Goal: Task Accomplishment & Management: Complete application form

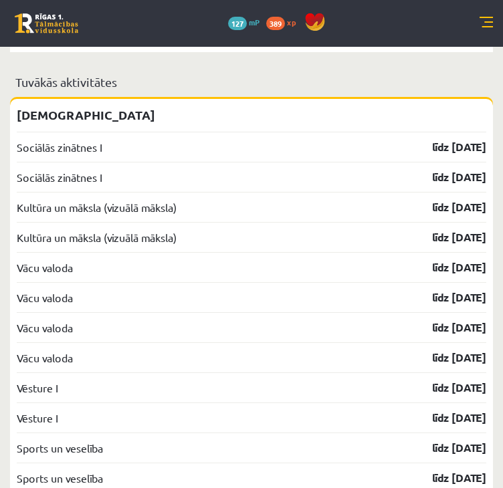
scroll to position [2149, 0]
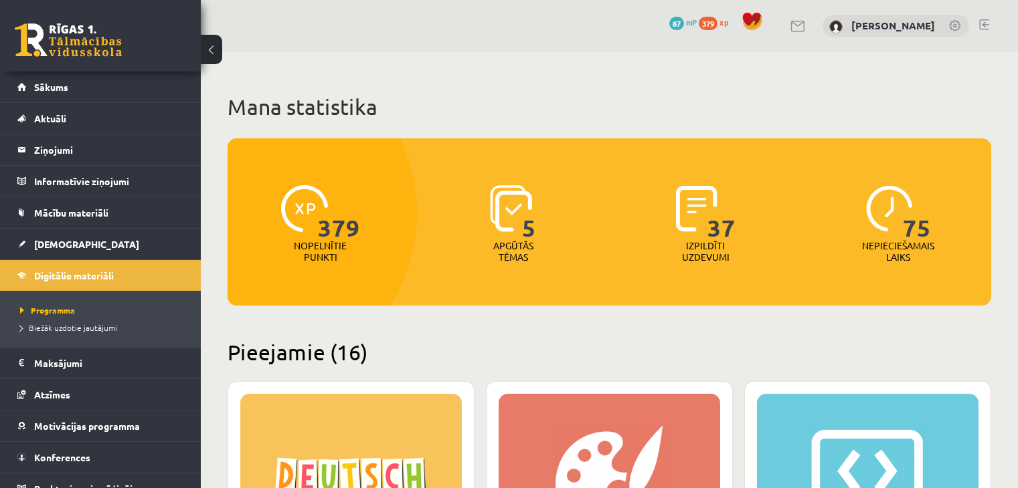
scroll to position [1338, 0]
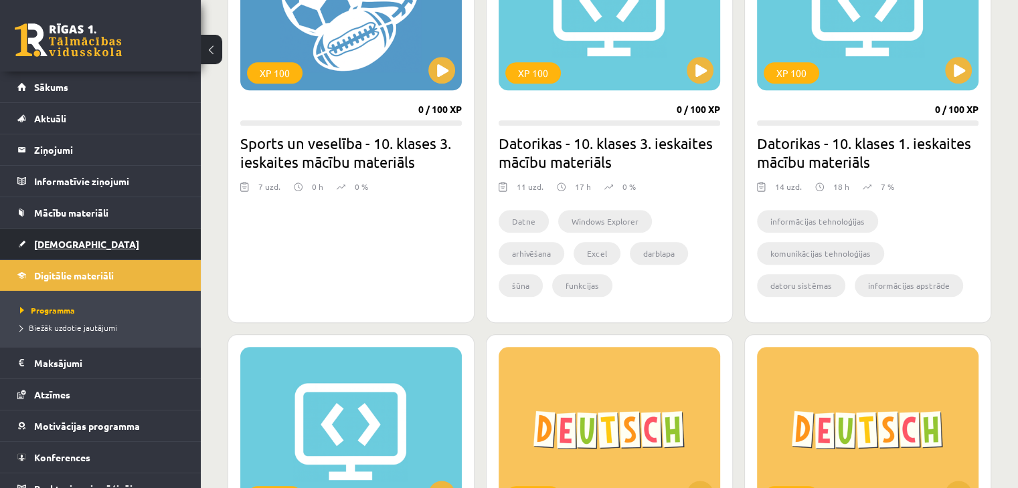
click at [68, 250] on link "[DEMOGRAPHIC_DATA]" at bounding box center [100, 244] width 167 height 31
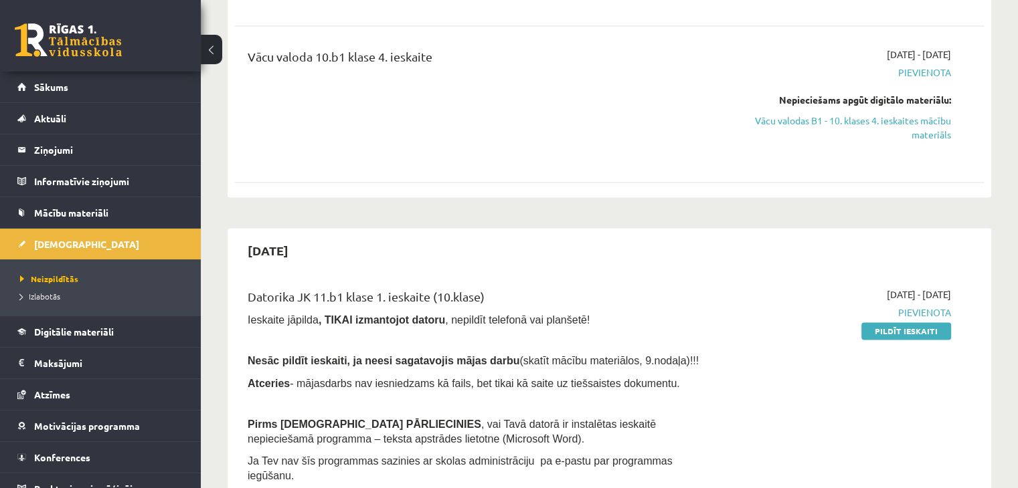
scroll to position [2275, 0]
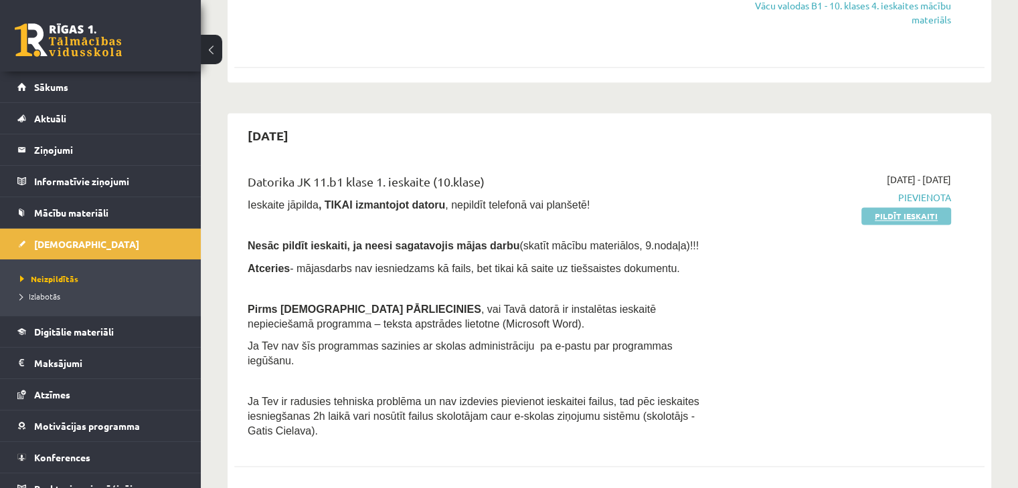
click at [905, 207] on link "Pildīt ieskaiti" at bounding box center [906, 215] width 90 height 17
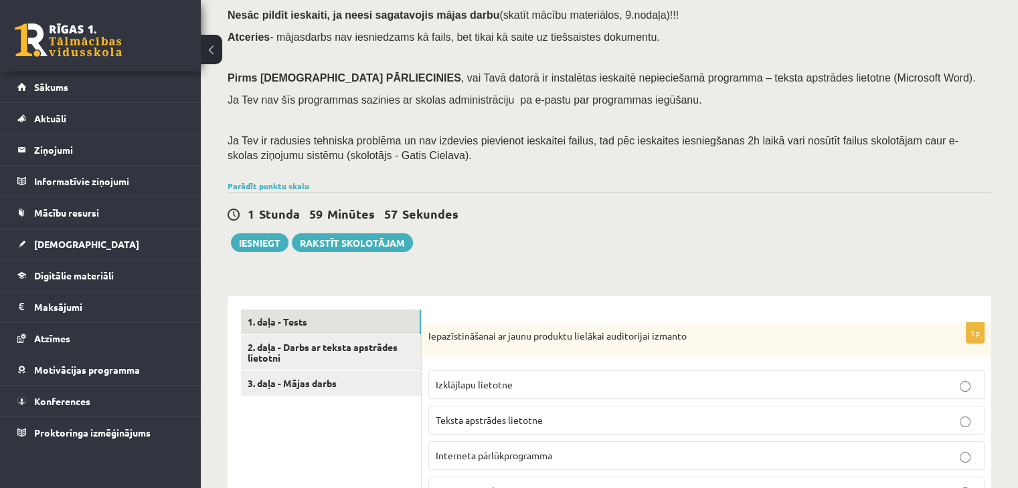
scroll to position [268, 0]
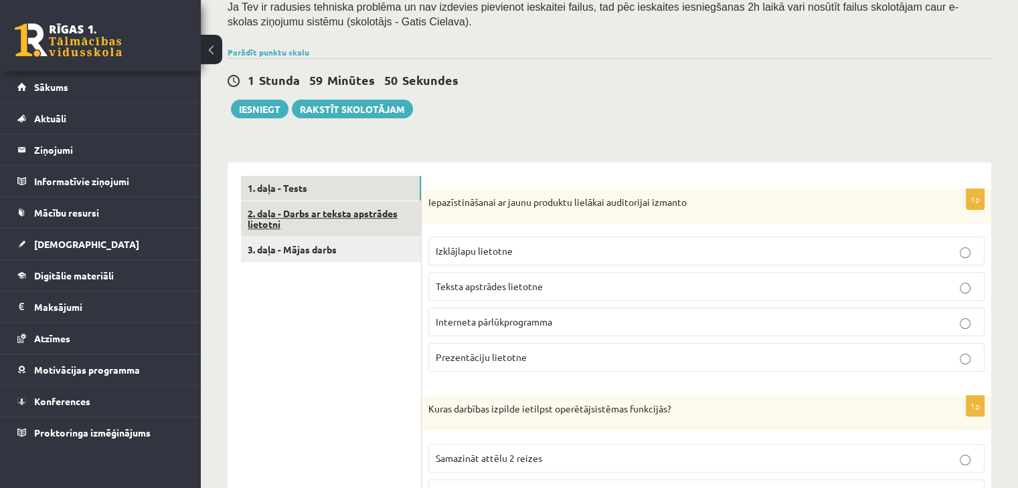
click at [306, 216] on link "2. daļa - Darbs ar teksta apstrādes lietotni" at bounding box center [331, 219] width 180 height 36
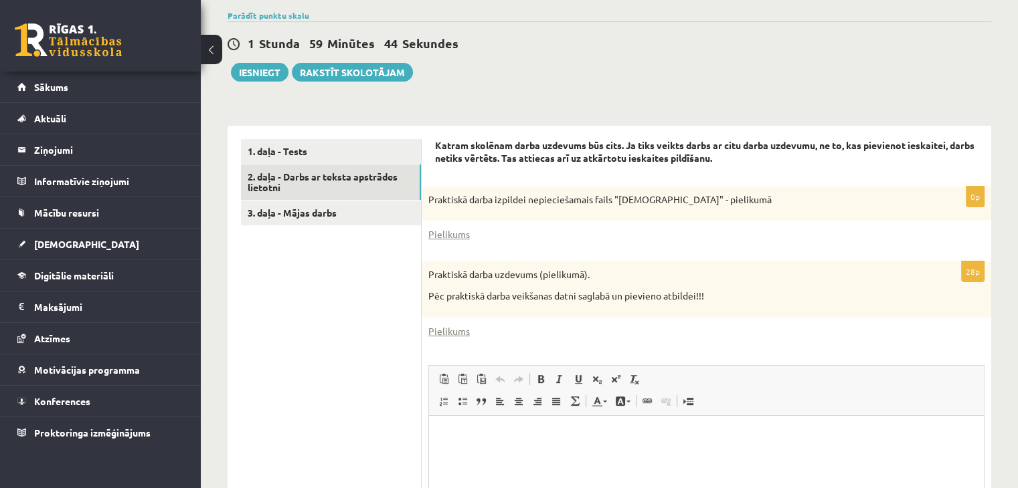
scroll to position [335, 0]
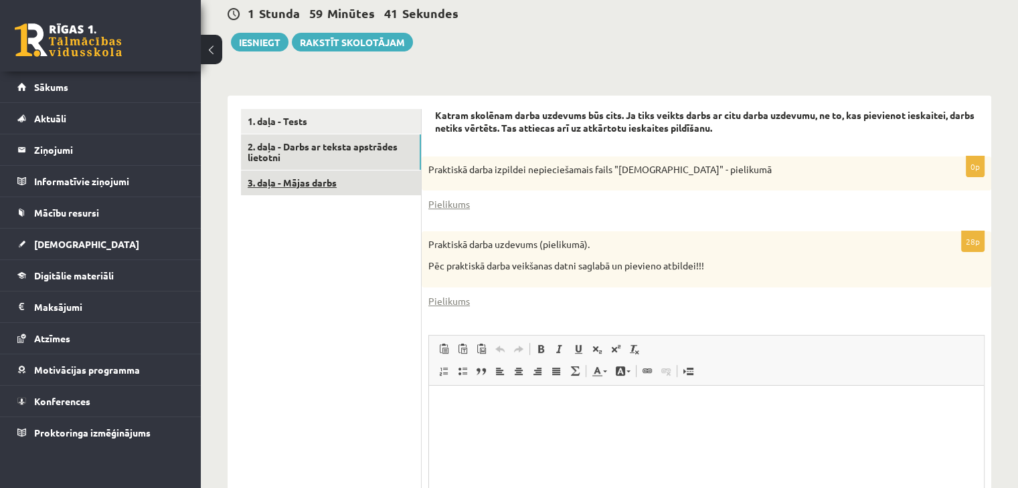
click at [294, 181] on link "3. daļa - Mājas darbs" at bounding box center [331, 183] width 180 height 25
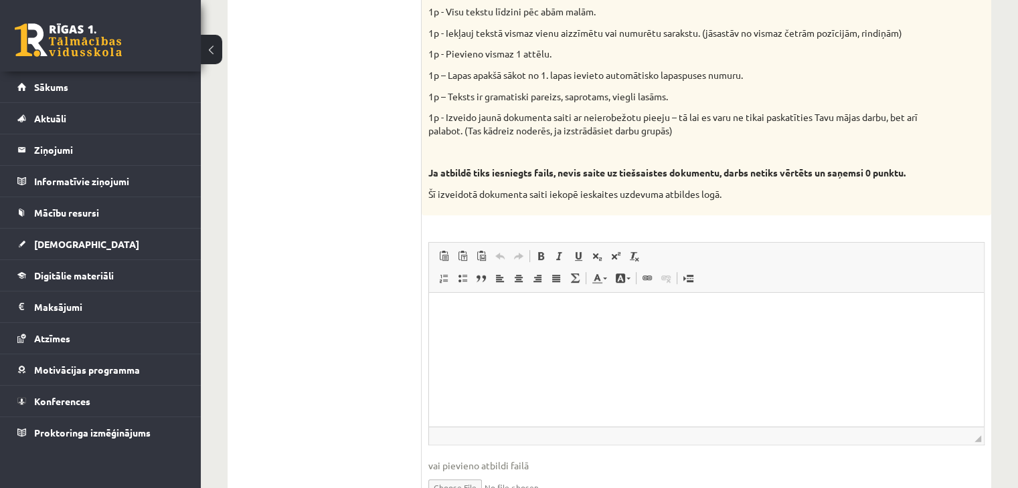
scroll to position [755, 0]
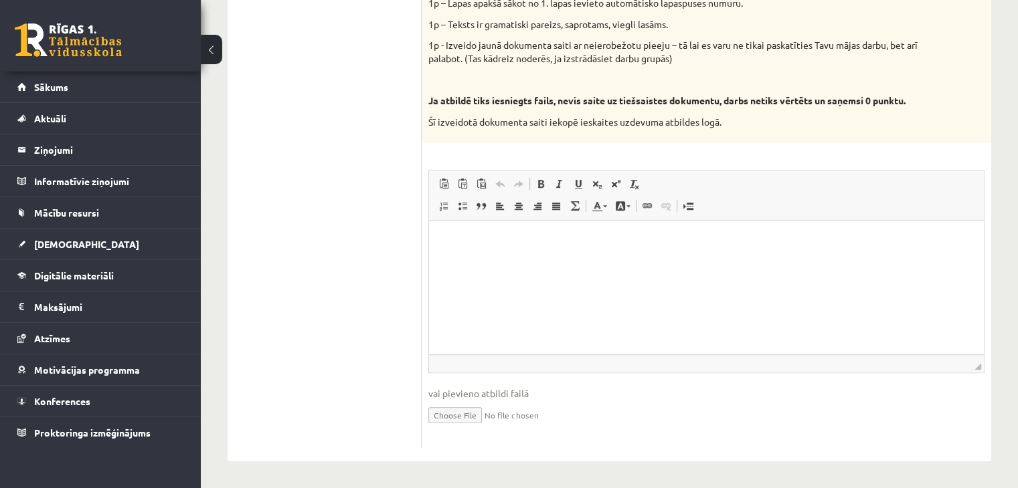
click at [533, 238] on p "Editor, wiswyg-editor-user-answer-47024776001840" at bounding box center [706, 241] width 528 height 14
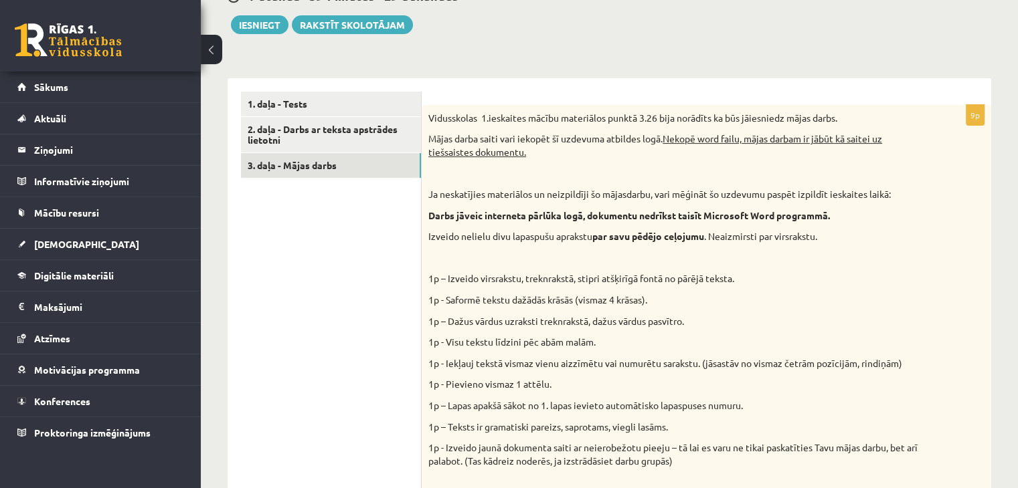
scroll to position [286, 0]
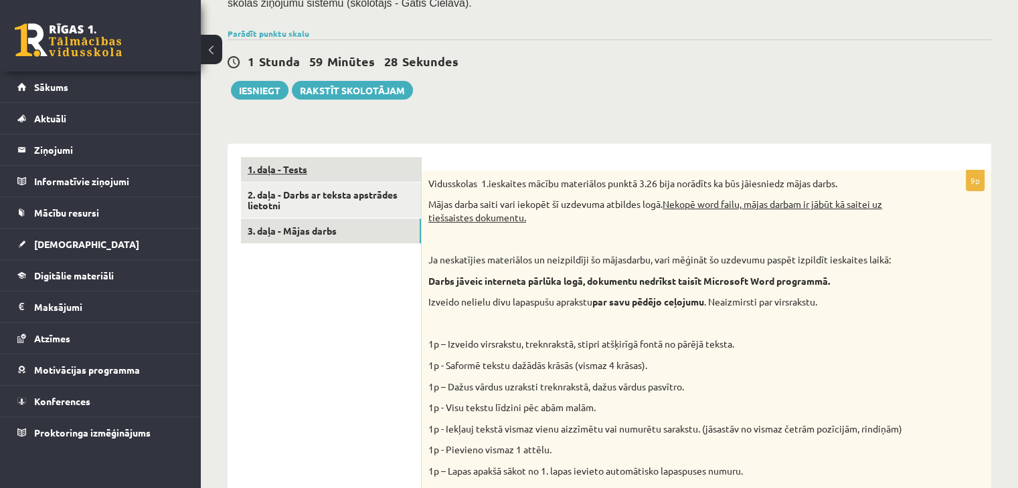
click at [290, 171] on link "1. daļa - Tests" at bounding box center [331, 169] width 180 height 25
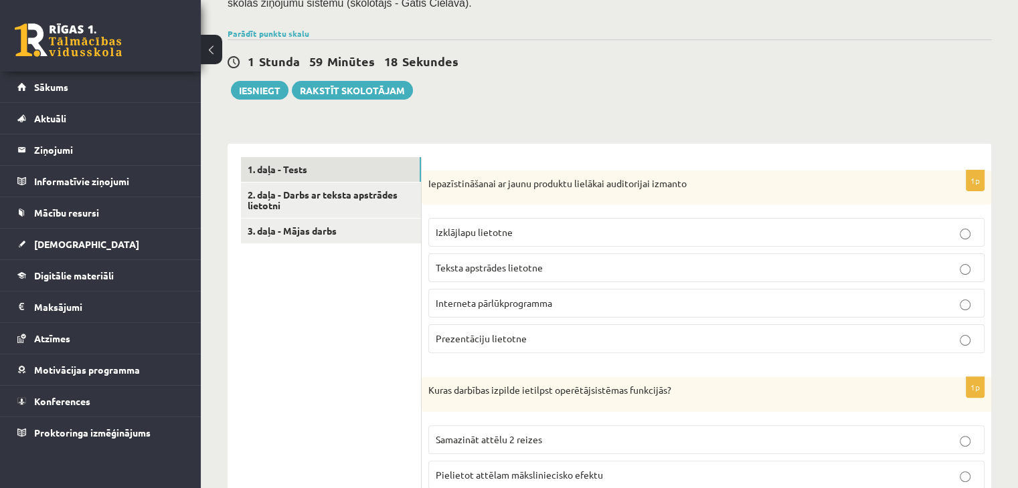
click at [507, 306] on span "Interneta pārlūkprogramma" at bounding box center [494, 303] width 116 height 12
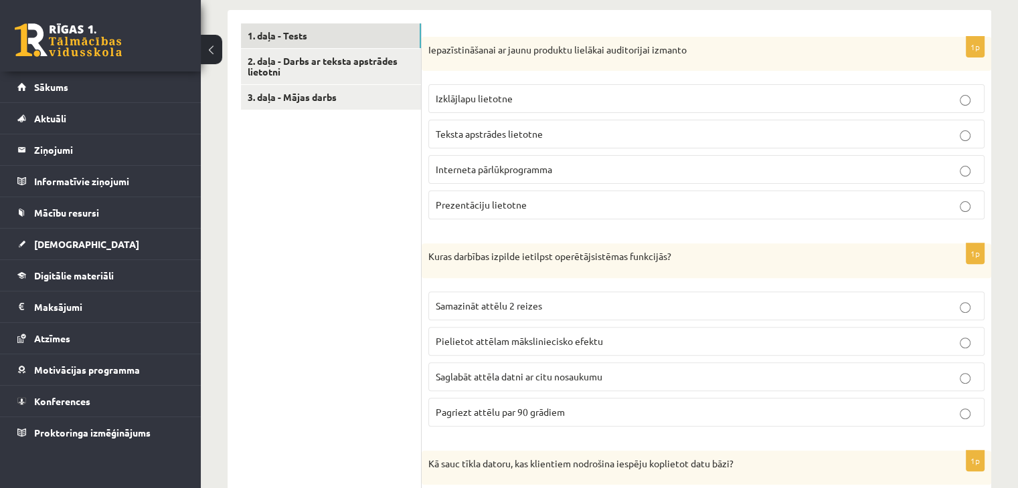
scroll to position [487, 0]
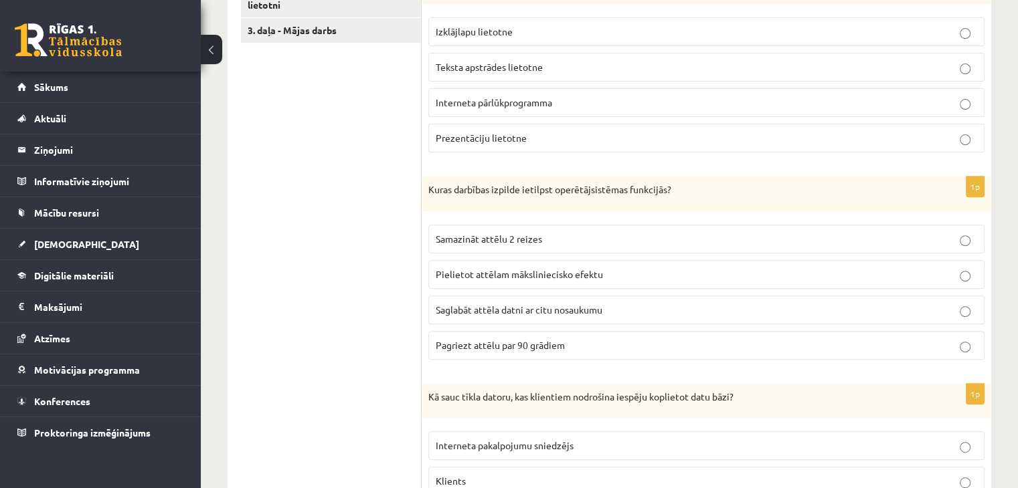
click at [551, 306] on span "Saglabāt attēla datni ar citu nosaukumu" at bounding box center [519, 310] width 167 height 12
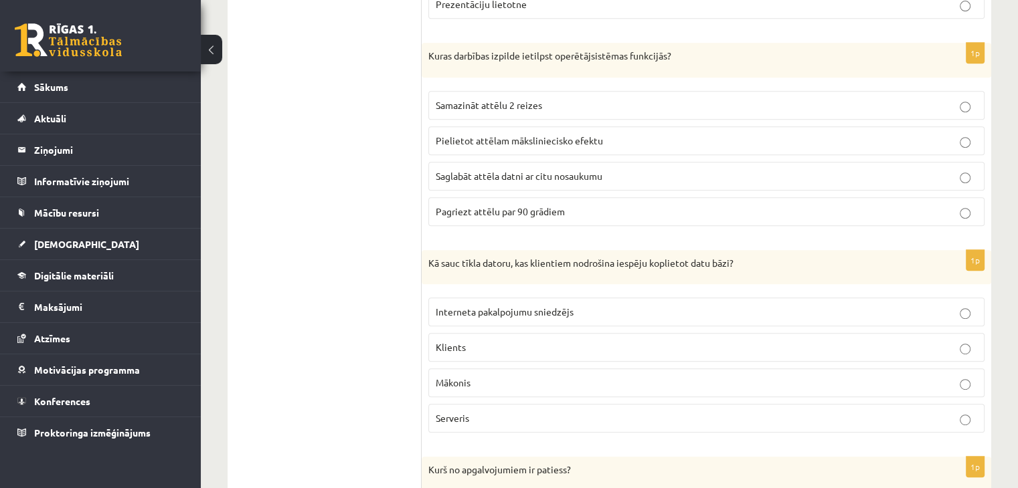
scroll to position [688, 0]
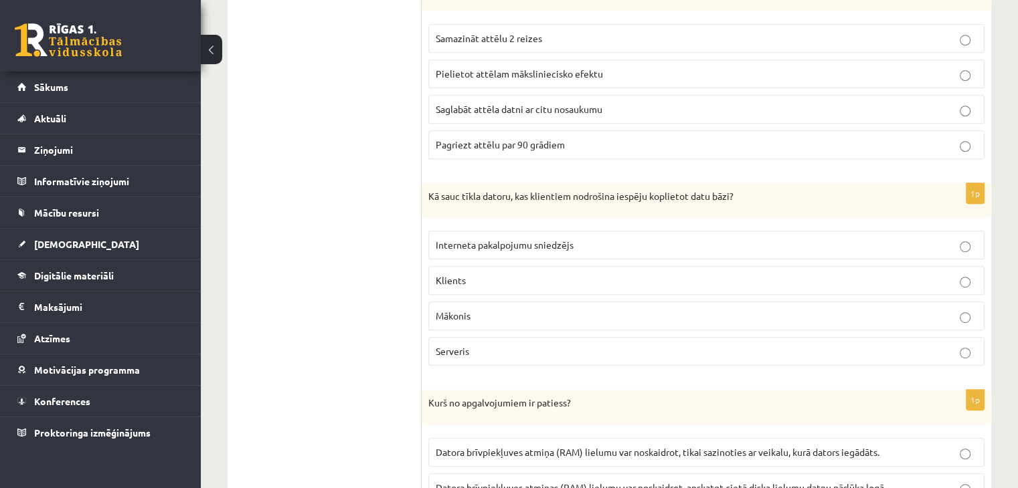
click at [567, 247] on span "Interneta pakalpojumu sniedzējs" at bounding box center [505, 245] width 138 height 12
click at [547, 315] on p "Mākonis" at bounding box center [706, 316] width 541 height 14
click at [567, 249] on p "Interneta pakalpojumu sniedzējs" at bounding box center [706, 245] width 541 height 14
click at [554, 317] on p "Mākonis" at bounding box center [706, 316] width 541 height 14
click at [575, 250] on p "Interneta pakalpojumu sniedzējs" at bounding box center [706, 245] width 541 height 14
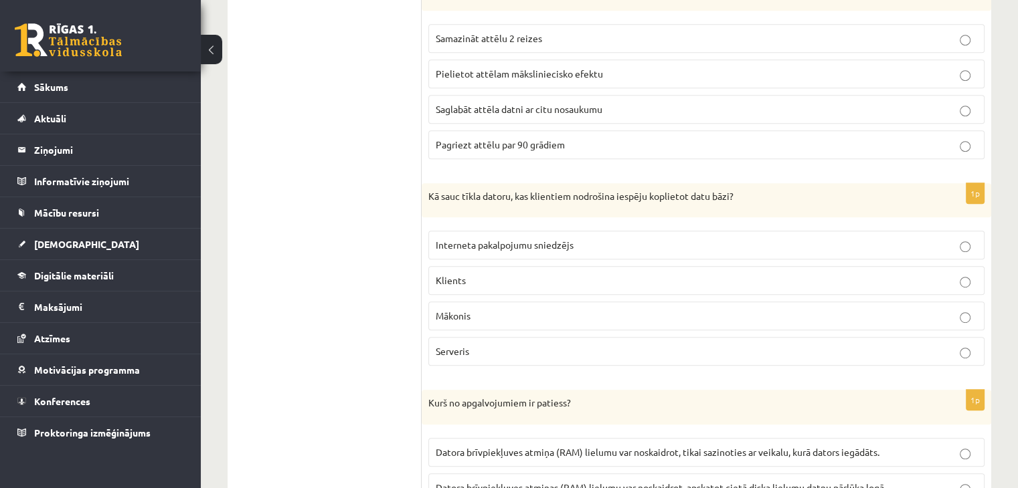
click at [569, 309] on p "Mākonis" at bounding box center [706, 316] width 541 height 14
click at [584, 241] on p "Interneta pakalpojumu sniedzējs" at bounding box center [706, 245] width 541 height 14
click at [573, 319] on p "Mākonis" at bounding box center [706, 316] width 541 height 14
click at [593, 240] on p "Interneta pakalpojumu sniedzējs" at bounding box center [706, 245] width 541 height 14
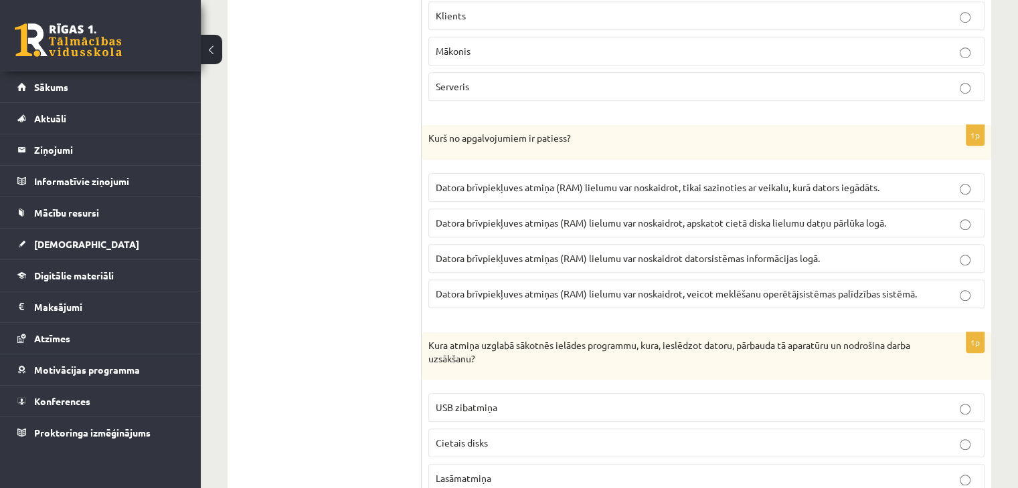
scroll to position [956, 0]
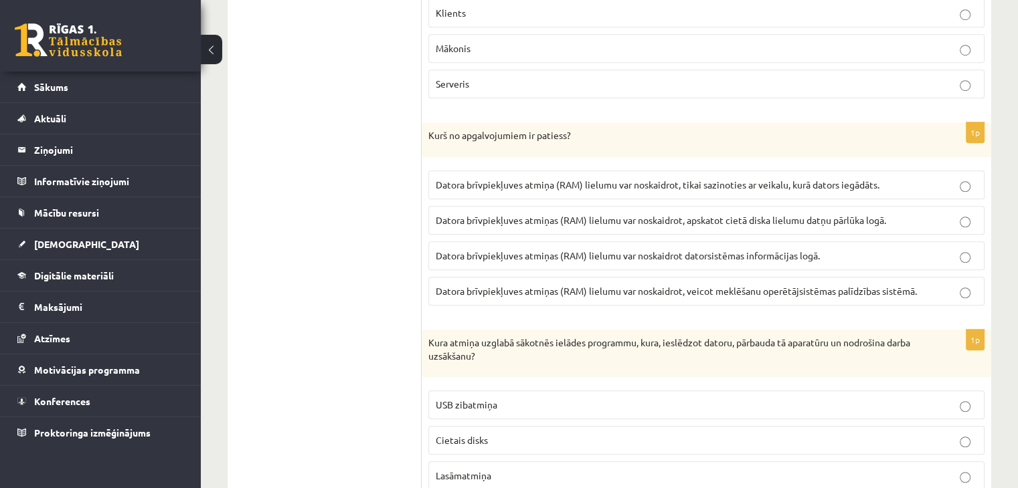
click at [821, 286] on span "Datora brīvpiekļuves atmiņas (RAM) lielumu var noskaidrot, veicot meklēšanu ope…" at bounding box center [676, 291] width 481 height 12
click at [814, 253] on span "Datora brīvpiekļuves atmiņas (RAM) lielumu var noskaidrot datorsistēmas informā…" at bounding box center [628, 256] width 384 height 12
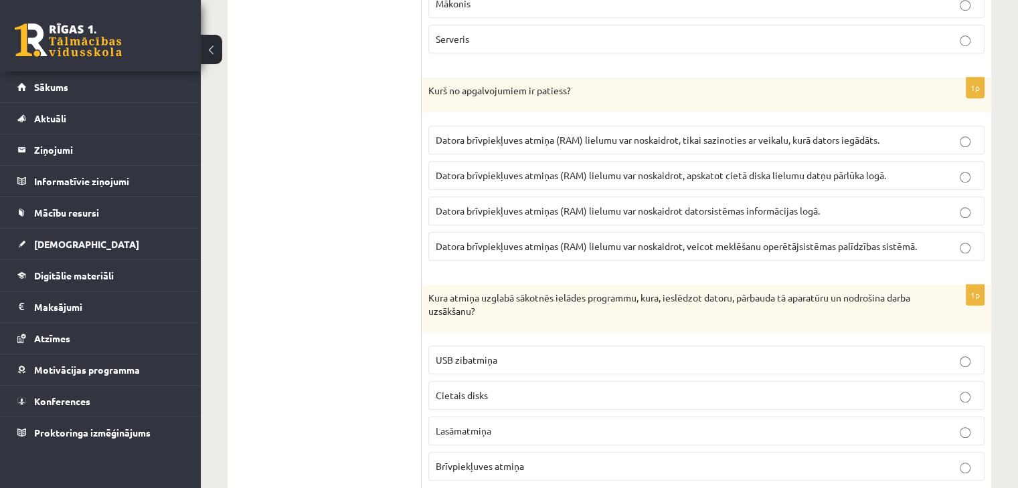
scroll to position [1089, 0]
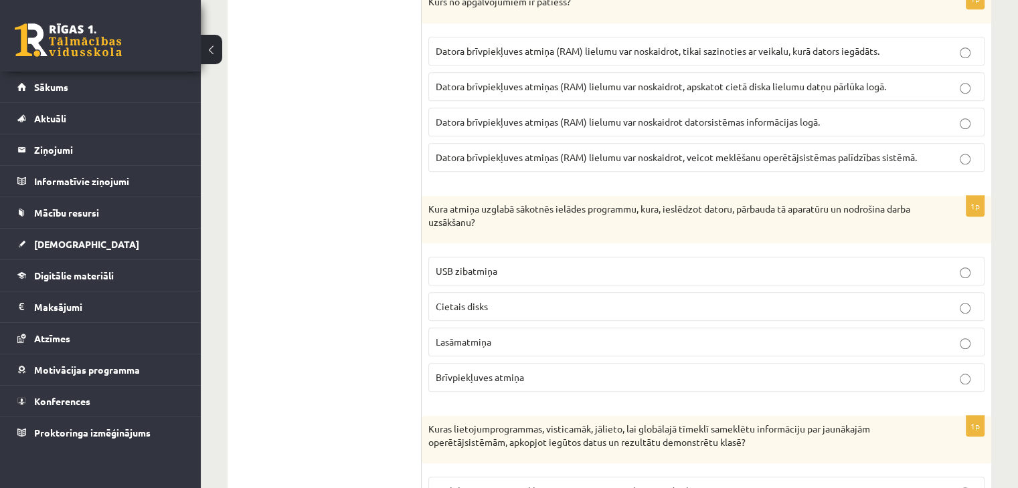
click at [565, 153] on span "Datora brīvpiekļuves atmiņas (RAM) lielumu var noskaidrot, veicot meklēšanu ope…" at bounding box center [676, 157] width 481 height 12
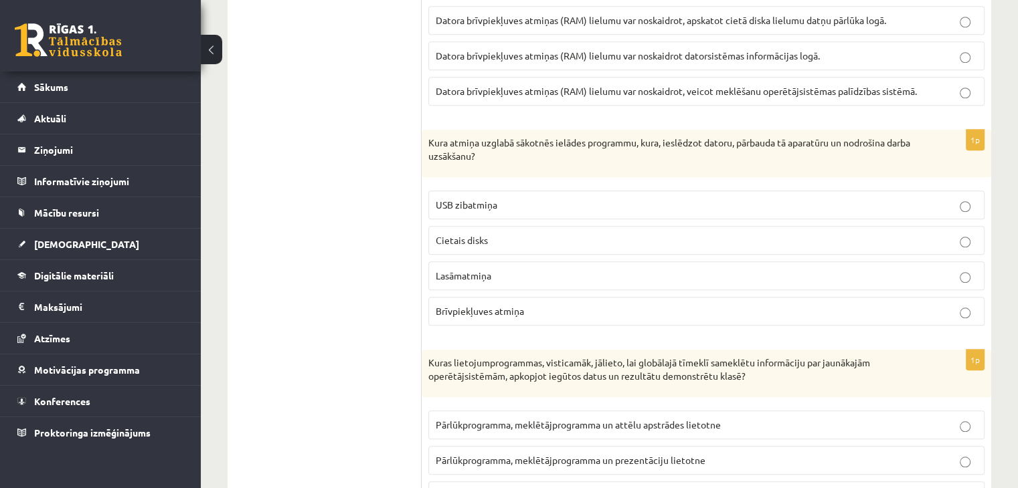
scroll to position [1156, 0]
click at [498, 234] on p "Cietais disks" at bounding box center [706, 240] width 541 height 14
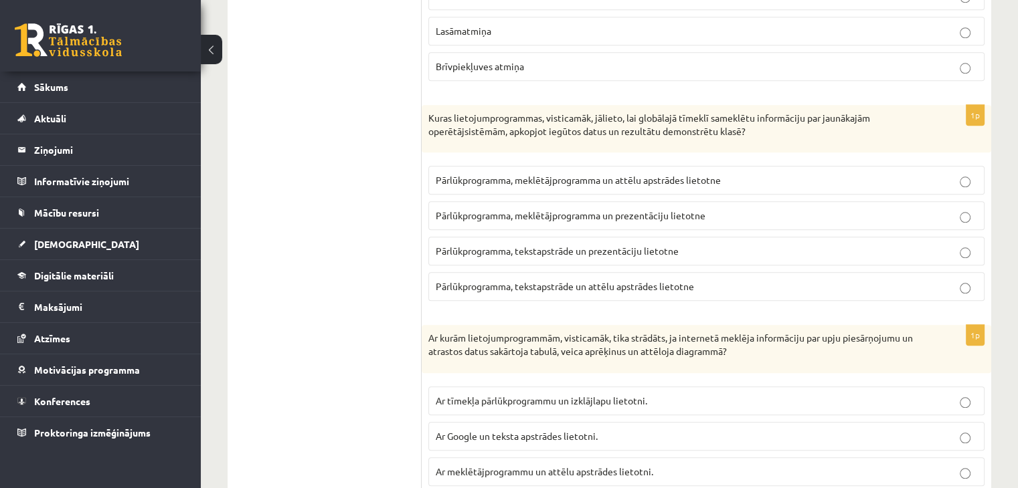
scroll to position [1424, 0]
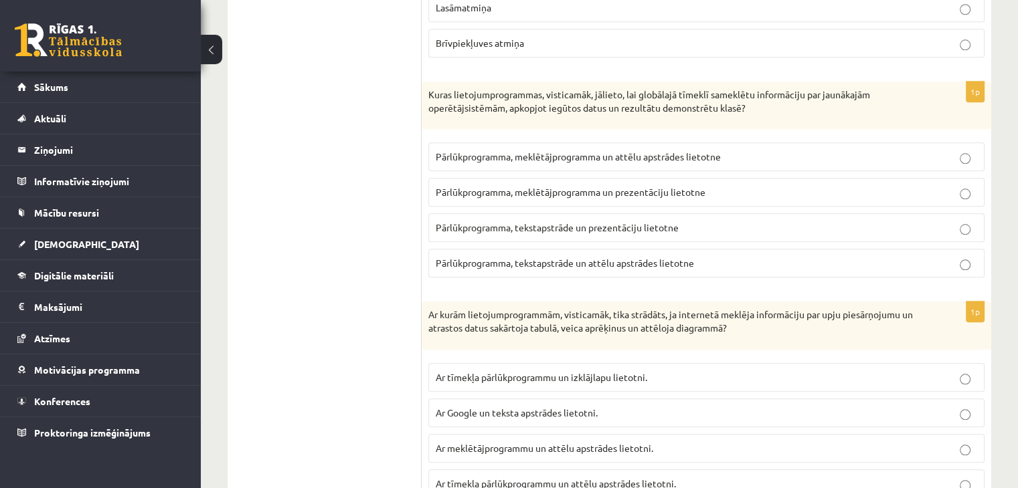
click at [532, 223] on span "Pārlūkprogramma, tekstapstrāde un prezentāciju lietotne" at bounding box center [557, 227] width 243 height 12
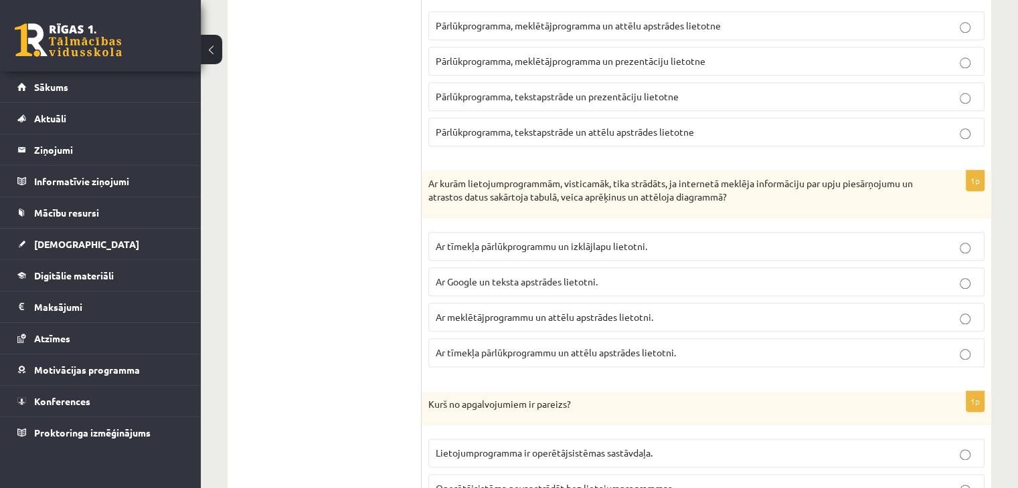
scroll to position [1558, 0]
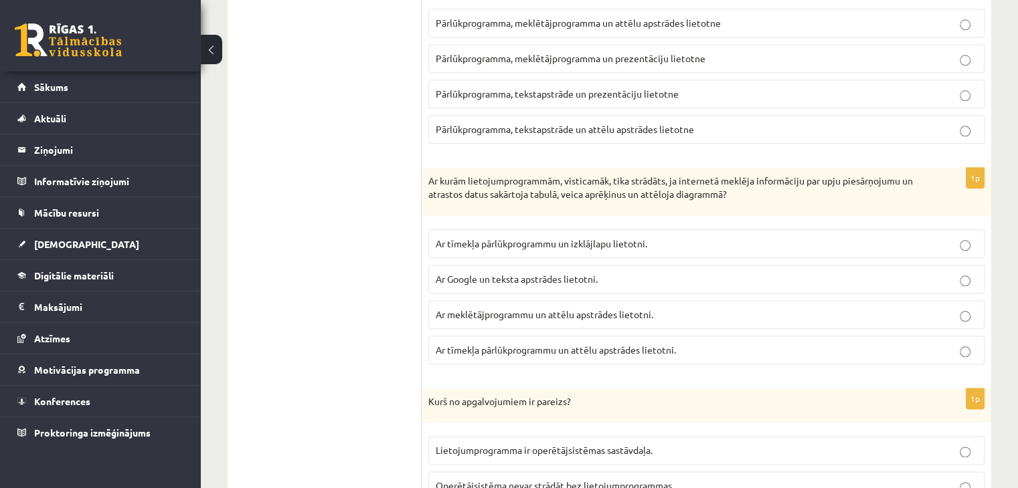
click at [562, 238] on span "Ar tīmekļa pārlūkprogrammu un izklājlapu lietotni." at bounding box center [541, 244] width 211 height 12
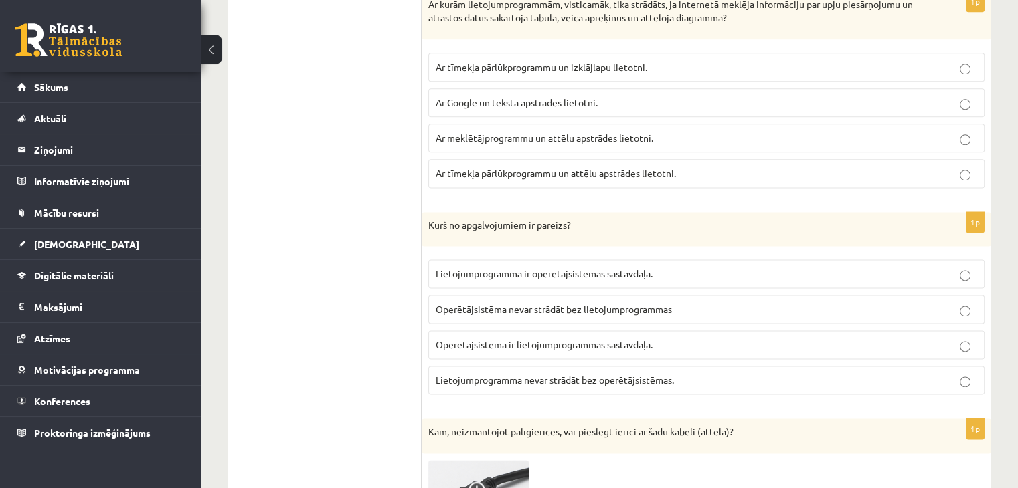
scroll to position [1759, 0]
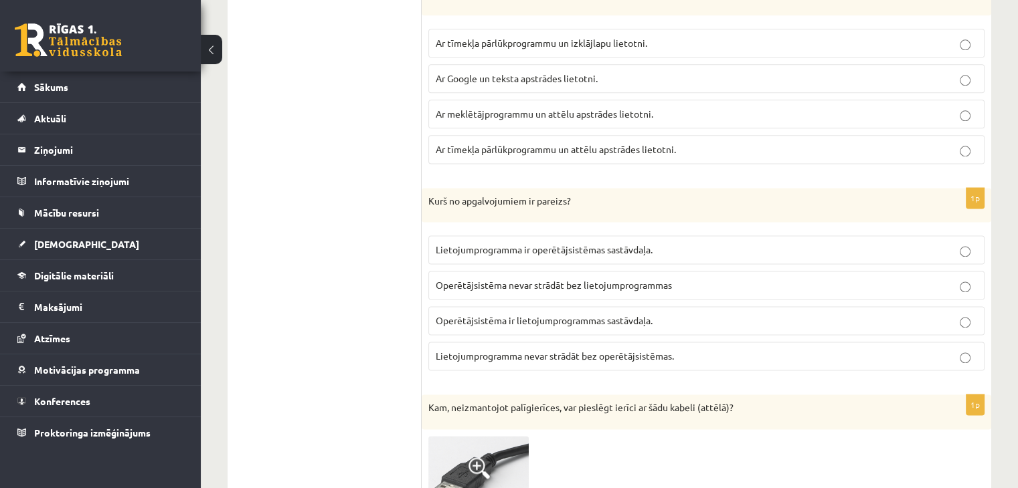
click at [522, 317] on span "Operētājsistēma ir lietojumprogrammas sastāvdaļa." at bounding box center [544, 321] width 217 height 12
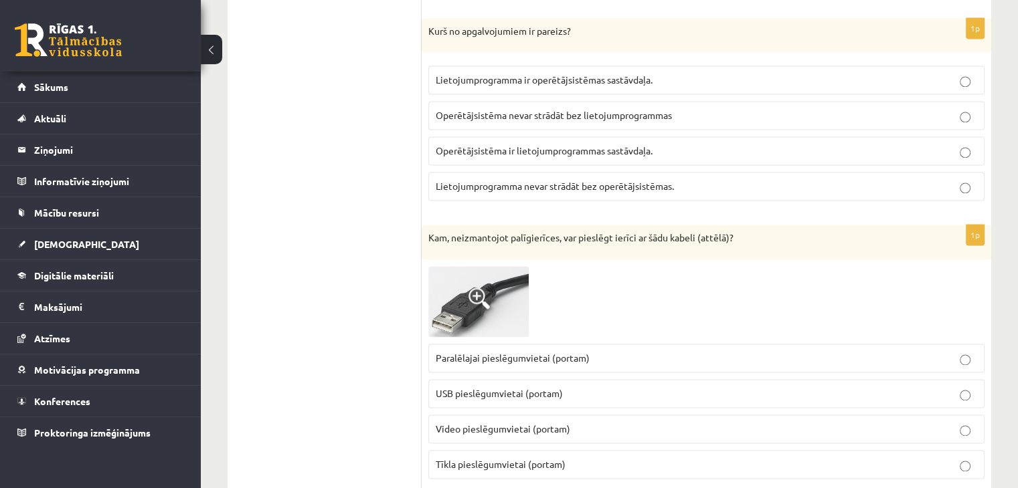
scroll to position [1959, 0]
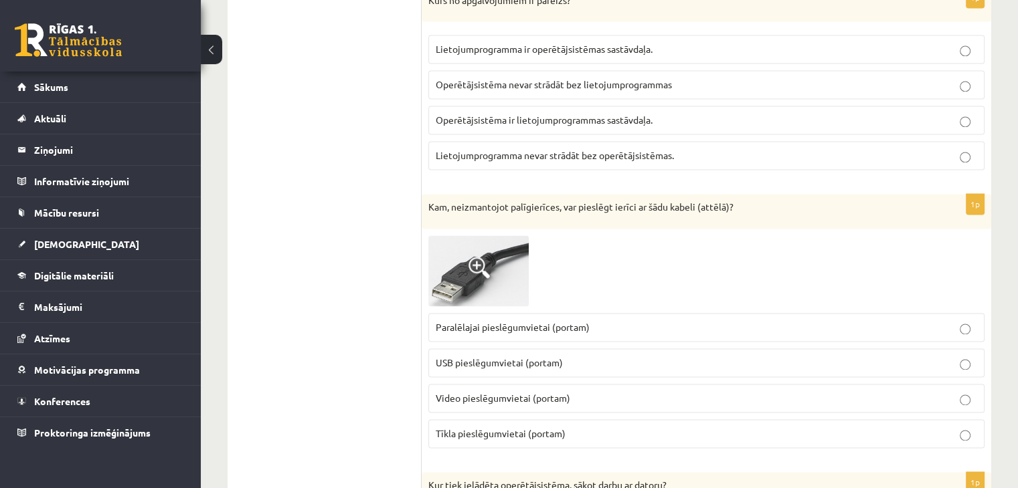
click at [490, 393] on span "Video pieslēgumvietai (portam)" at bounding box center [503, 398] width 135 height 12
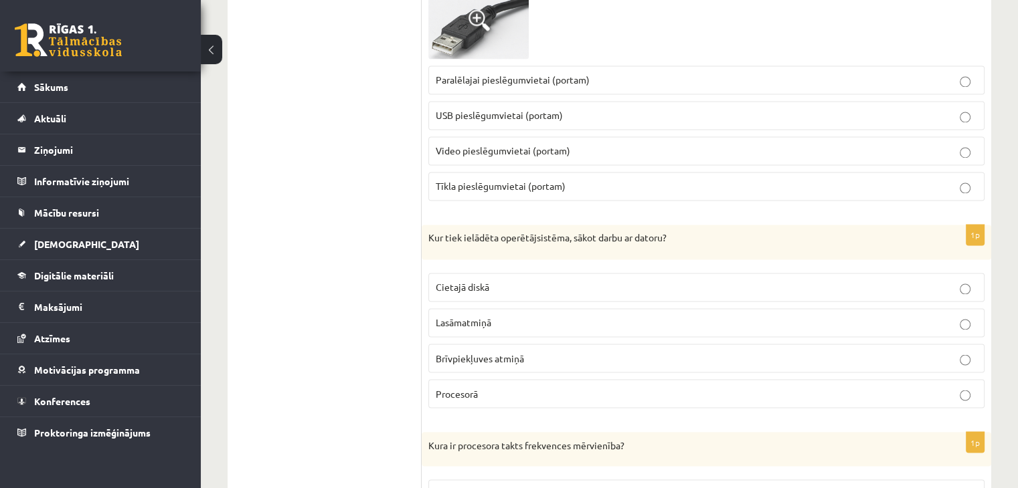
scroll to position [2227, 0]
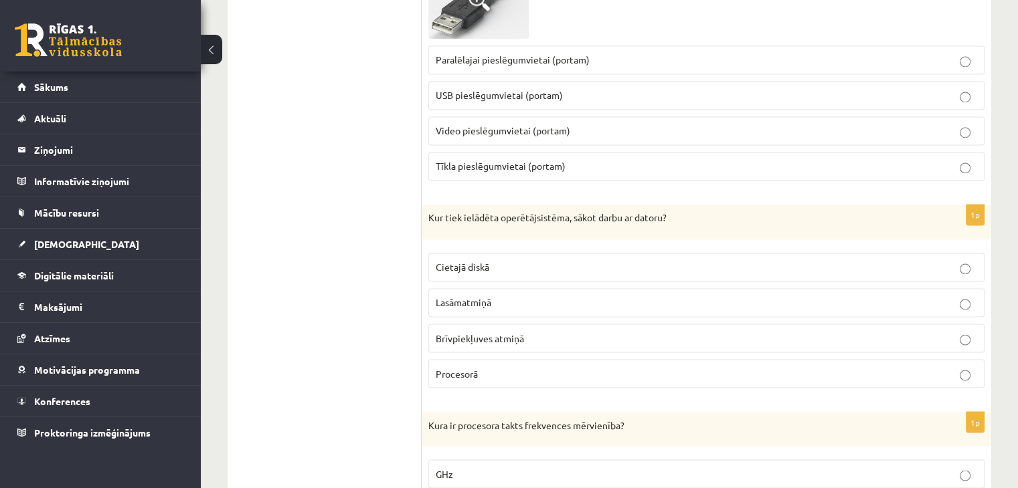
click at [531, 260] on p "Cietajā diskā" at bounding box center [706, 267] width 541 height 14
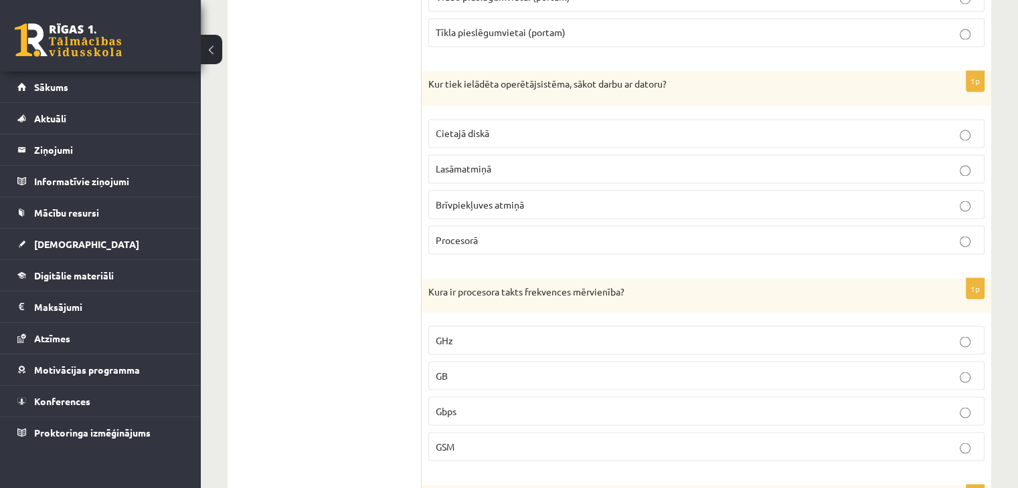
scroll to position [2428, 0]
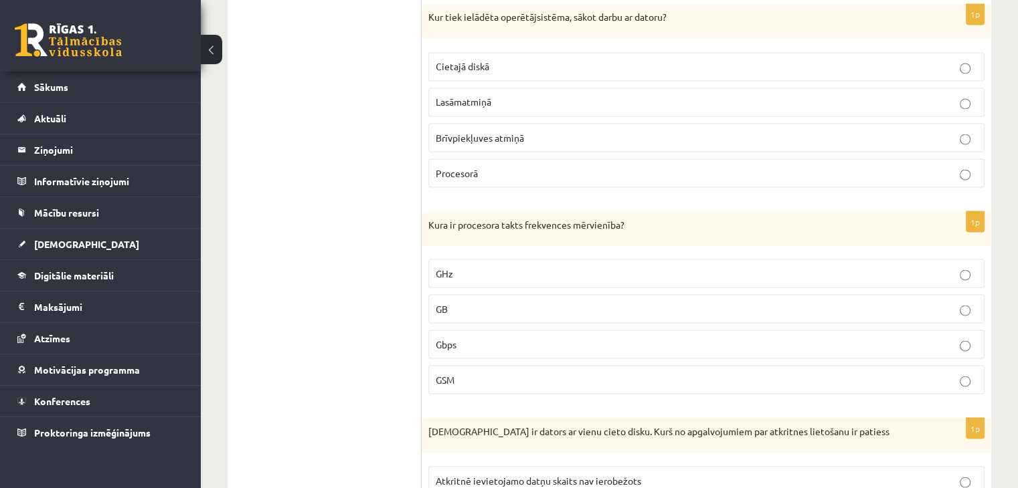
click at [492, 266] on p "GHz" at bounding box center [706, 273] width 541 height 14
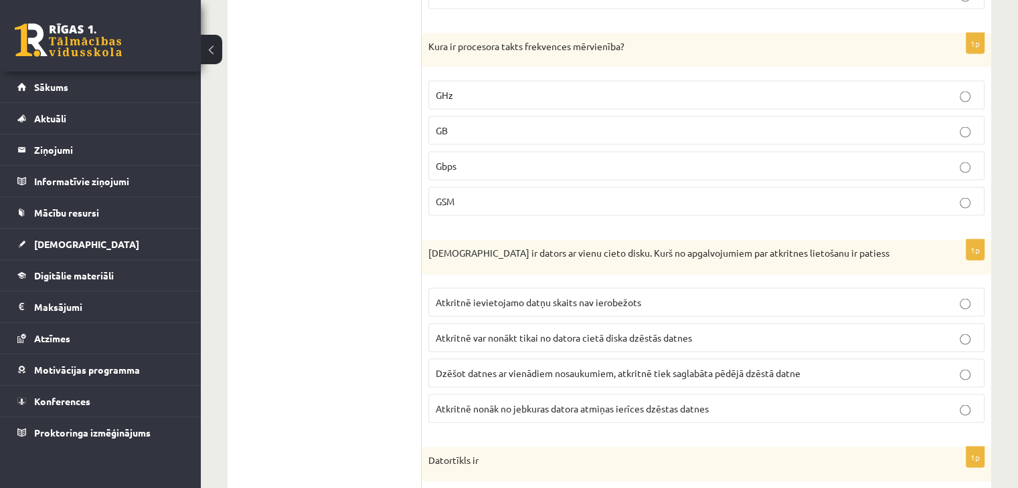
scroll to position [2628, 0]
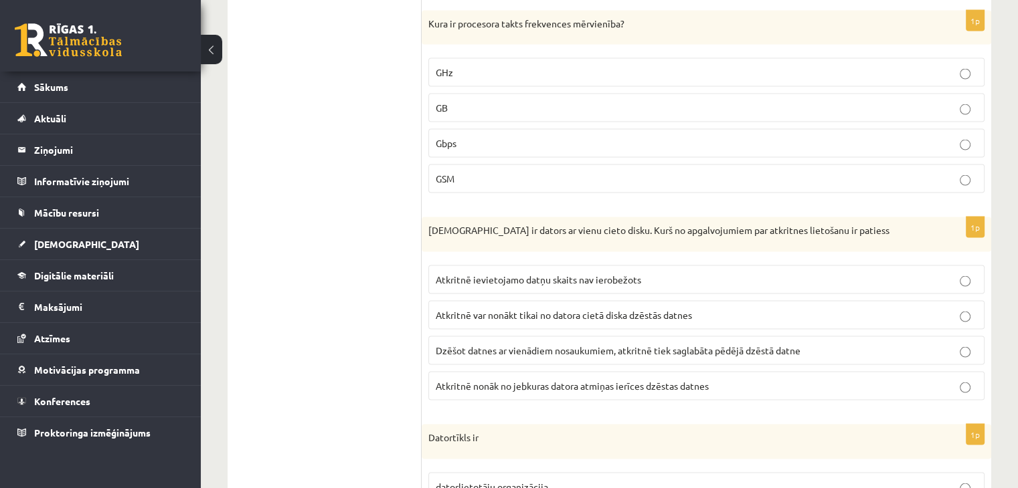
click at [575, 380] on span "Atkritnē nonāk no jebkuras datora atmiņas ierīces dzēstas datnes" at bounding box center [572, 386] width 273 height 12
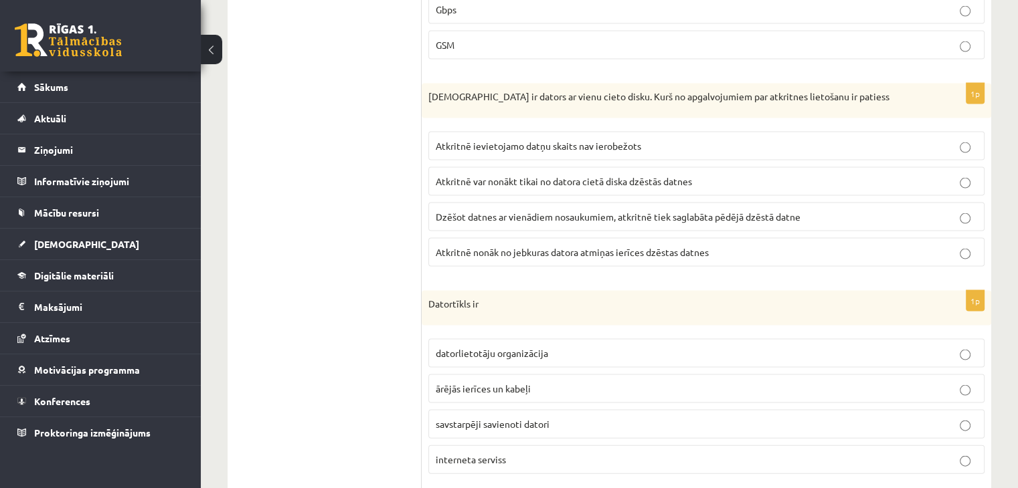
scroll to position [2829, 0]
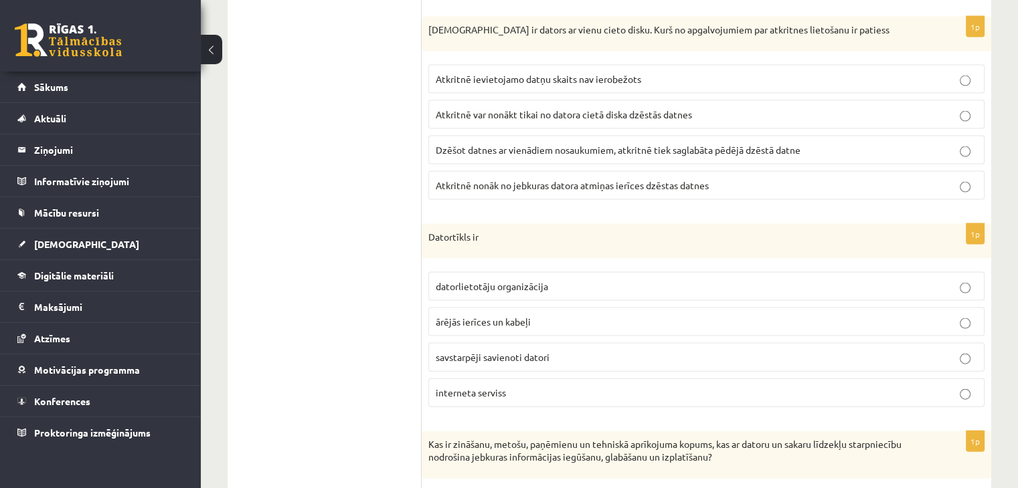
click at [499, 351] on span "savstarpēji savienoti datori" at bounding box center [493, 357] width 114 height 12
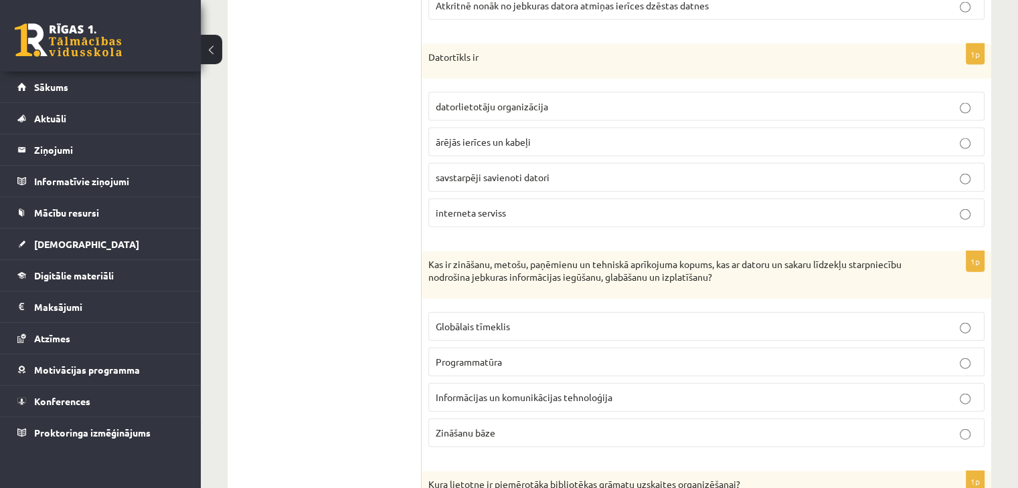
scroll to position [3030, 0]
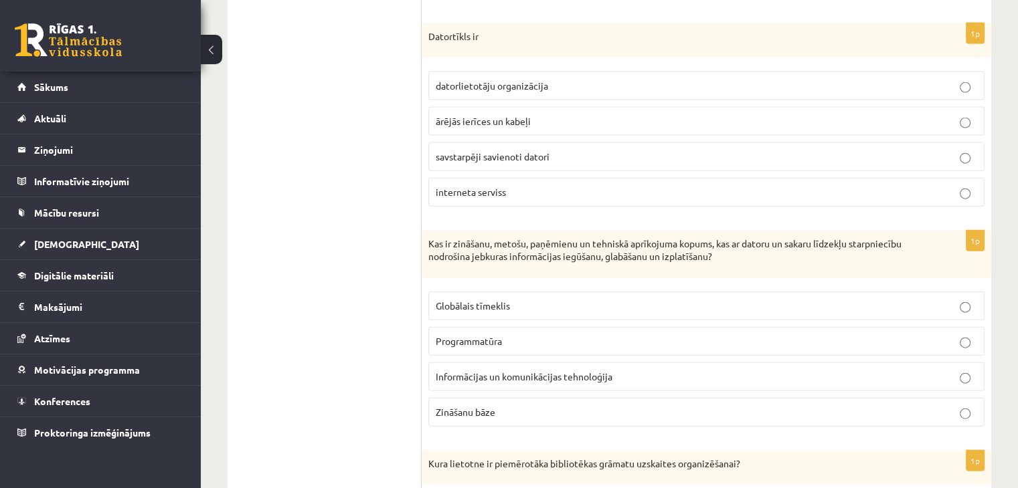
click at [525, 335] on p "Programmatūra" at bounding box center [706, 342] width 541 height 14
click at [519, 371] on span "Informācijas un komunikācijas tehnoloģija" at bounding box center [524, 377] width 177 height 12
click at [535, 299] on p "Globālais tīmeklis" at bounding box center [706, 306] width 541 height 14
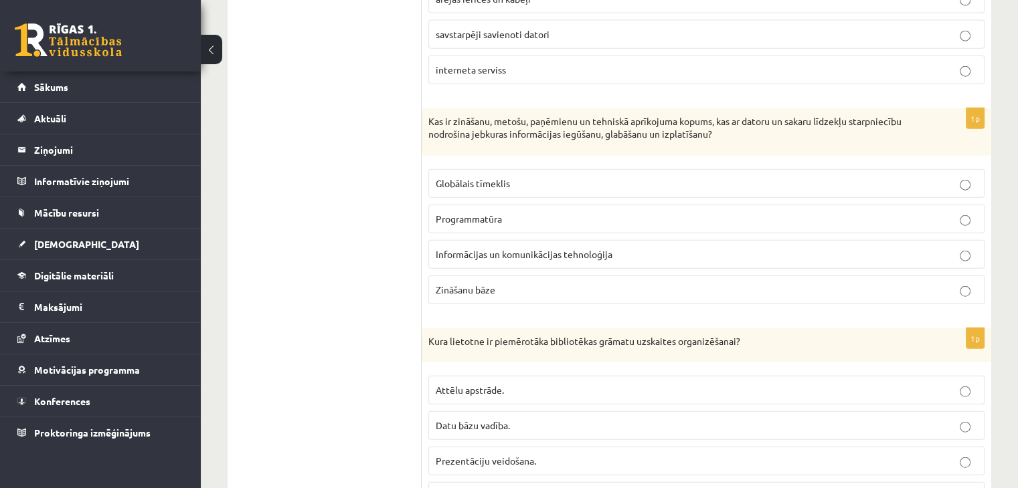
scroll to position [3231, 0]
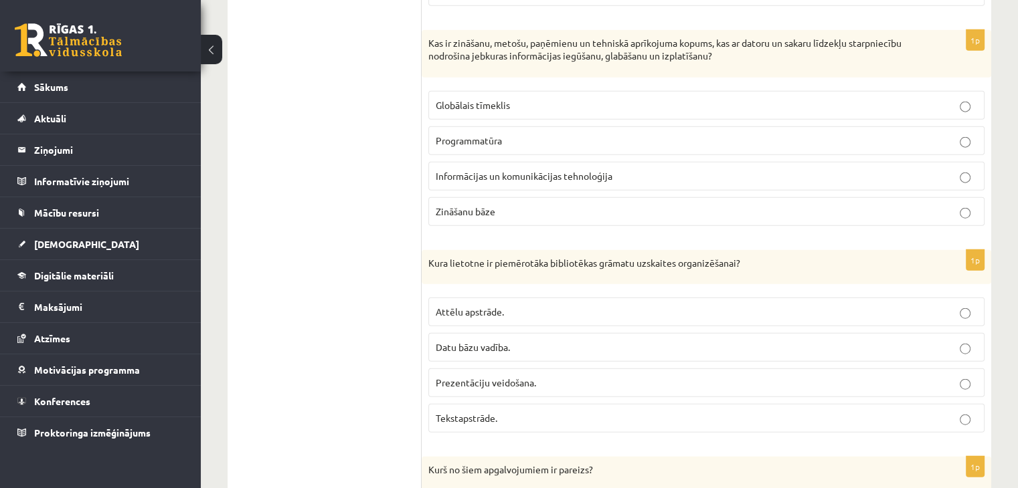
click at [497, 341] on span "Datu bāzu vadība." at bounding box center [473, 347] width 74 height 12
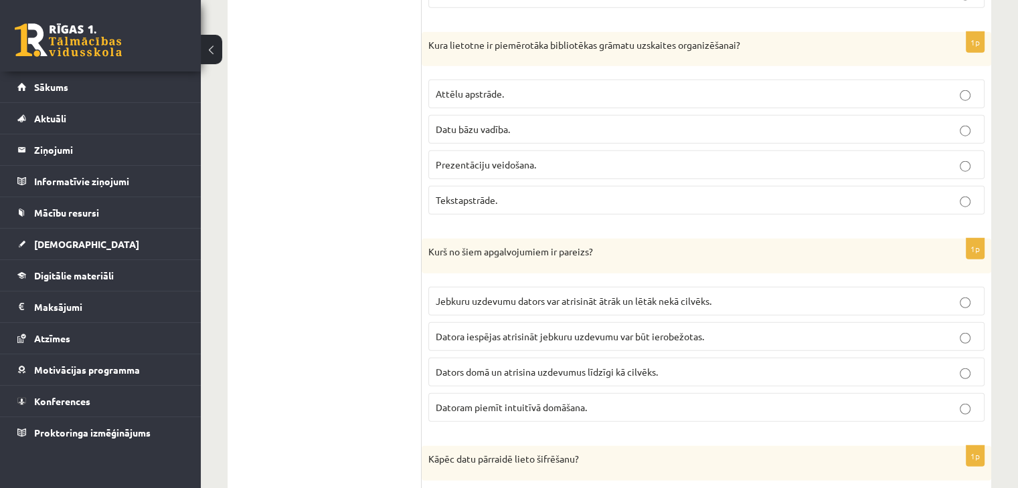
scroll to position [3498, 0]
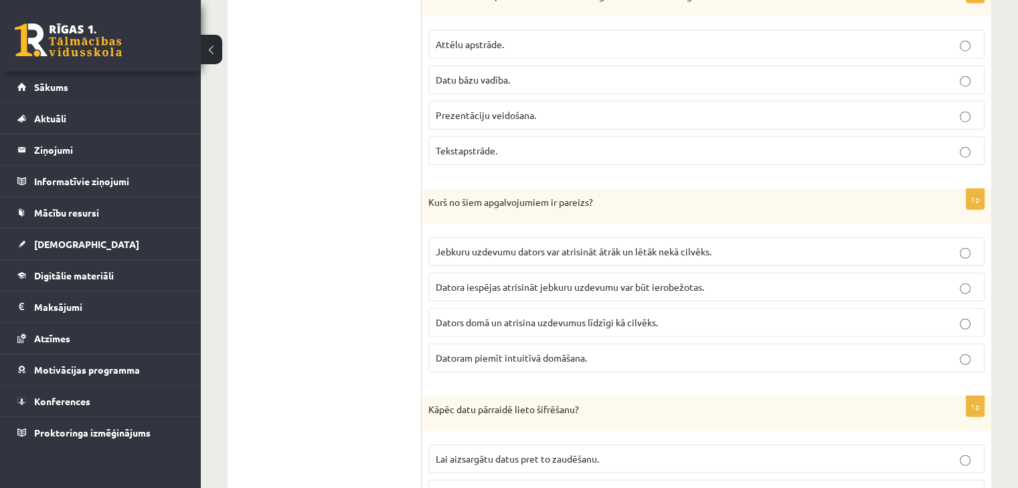
click at [581, 281] on span "Datora iespējas atrisināt jebkuru uzdevumu var būt ierobežotas." at bounding box center [570, 287] width 268 height 12
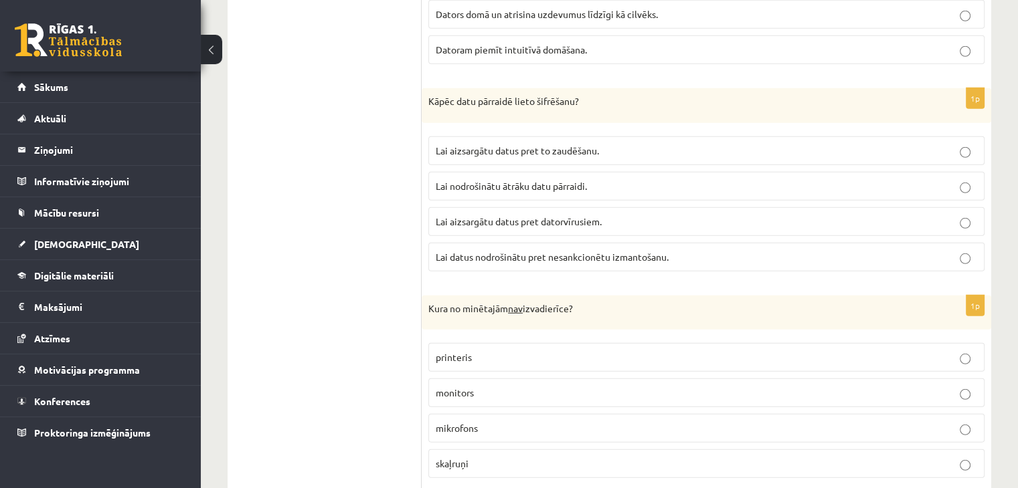
scroll to position [3830, 0]
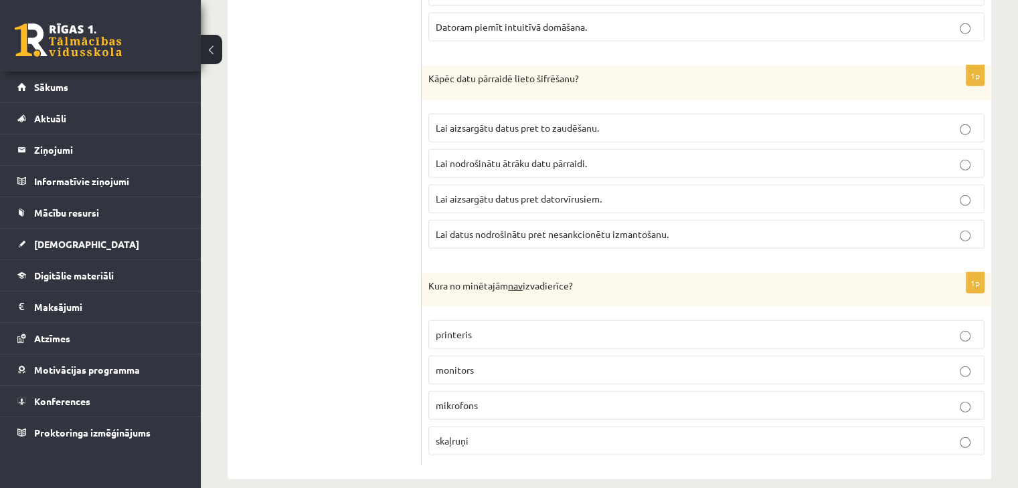
click at [490, 434] on p "skaļruņi" at bounding box center [706, 441] width 541 height 14
click at [494, 399] on p "mikrofons" at bounding box center [706, 406] width 541 height 14
click at [492, 363] on p "monitors" at bounding box center [706, 370] width 541 height 14
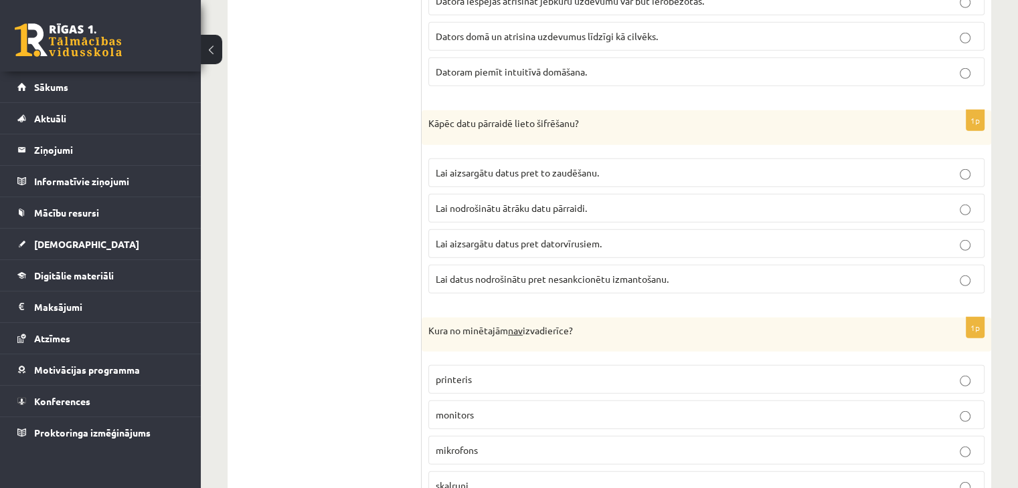
scroll to position [3763, 0]
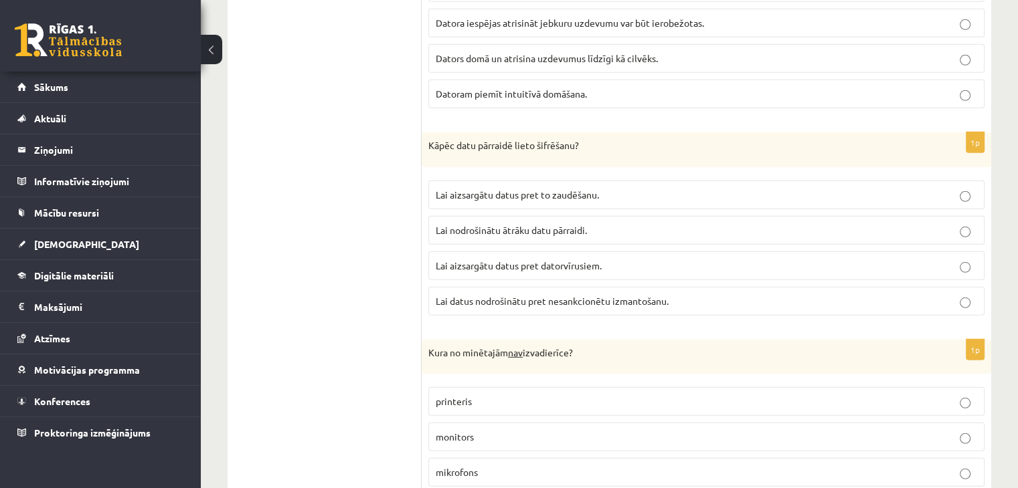
click at [511, 224] on span "Lai nodrošinātu ātrāku datu pārraidi." at bounding box center [511, 230] width 151 height 12
click at [519, 189] on span "Lai aizsargātu datus pret to zaudēšanu." at bounding box center [517, 195] width 163 height 12
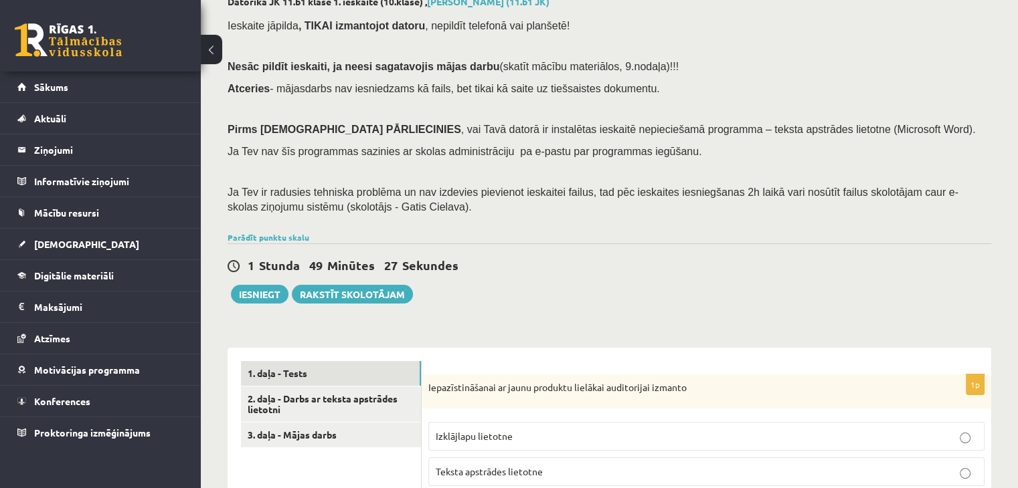
scroll to position [216, 0]
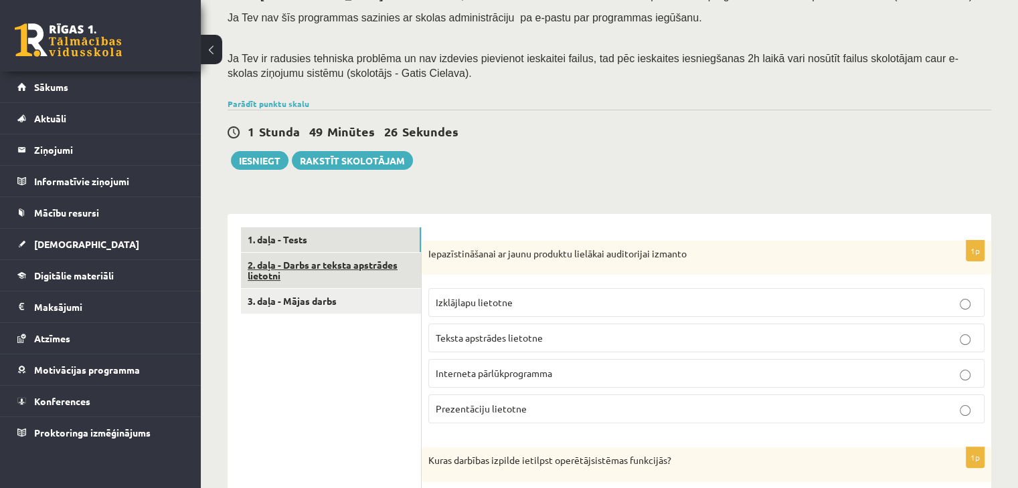
click at [282, 265] on link "2. daļa - Darbs ar teksta apstrādes lietotni" at bounding box center [331, 271] width 180 height 36
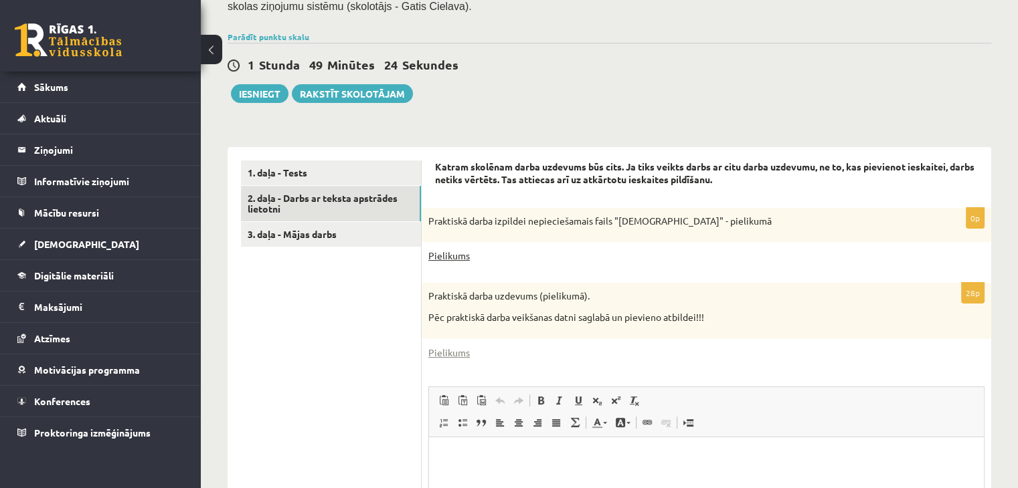
scroll to position [0, 0]
click at [462, 258] on link "Pielikums" at bounding box center [448, 256] width 41 height 14
click at [461, 352] on link "Pielikums" at bounding box center [448, 353] width 41 height 14
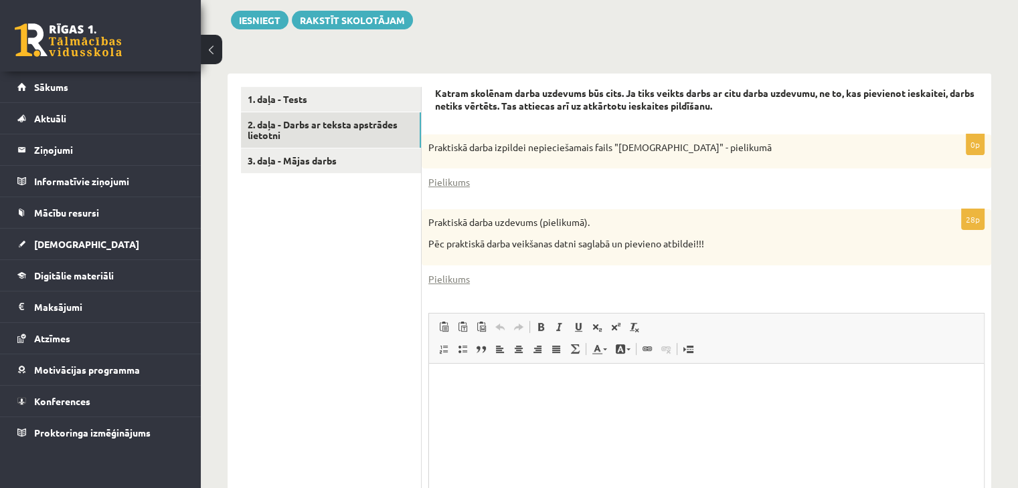
scroll to position [499, 0]
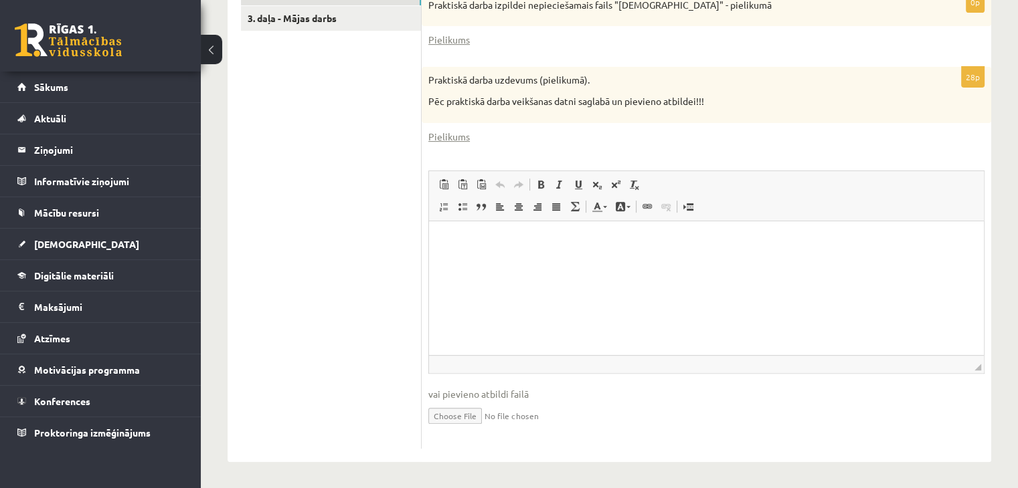
click at [462, 414] on input "file" at bounding box center [706, 414] width 556 height 27
type input "**********"
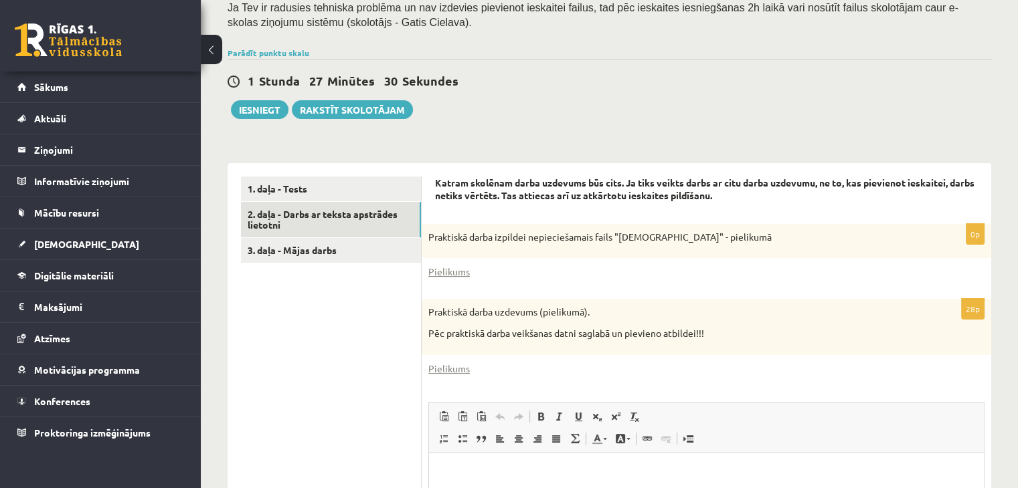
scroll to position [232, 0]
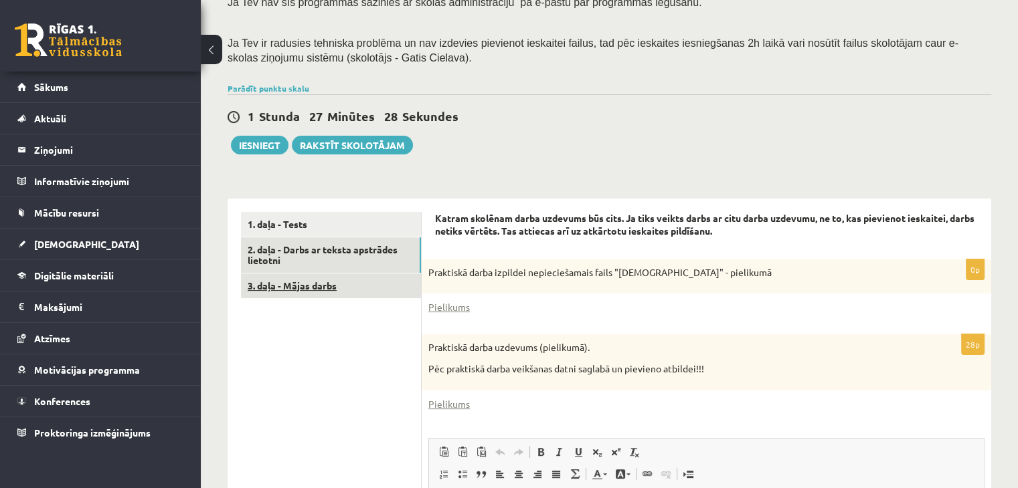
click at [319, 294] on link "3. daļa - Mājas darbs" at bounding box center [331, 286] width 180 height 25
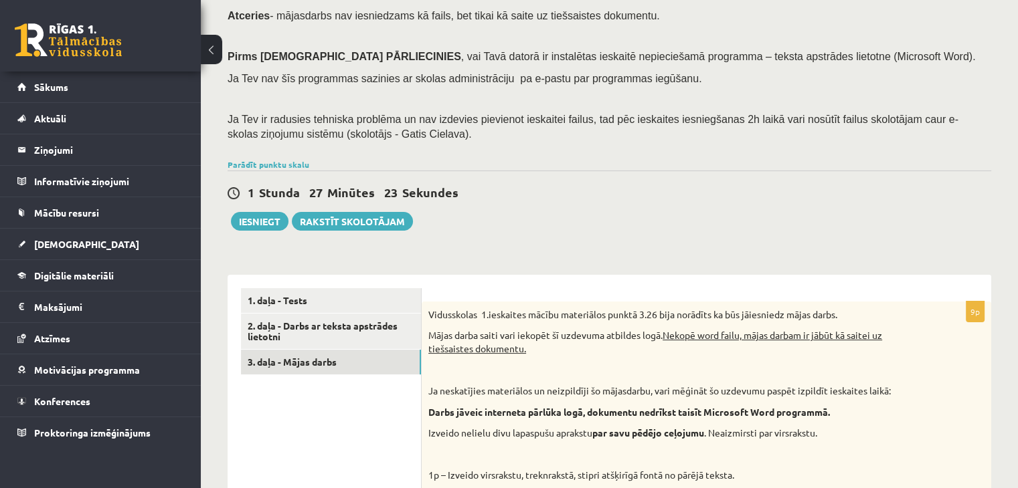
scroll to position [153, 0]
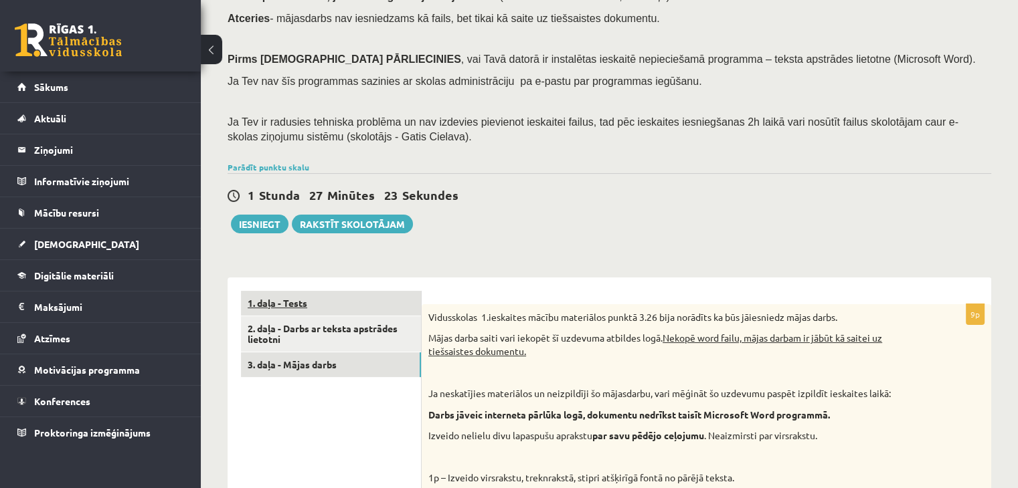
click at [289, 299] on link "1. daļa - Tests" at bounding box center [331, 303] width 180 height 25
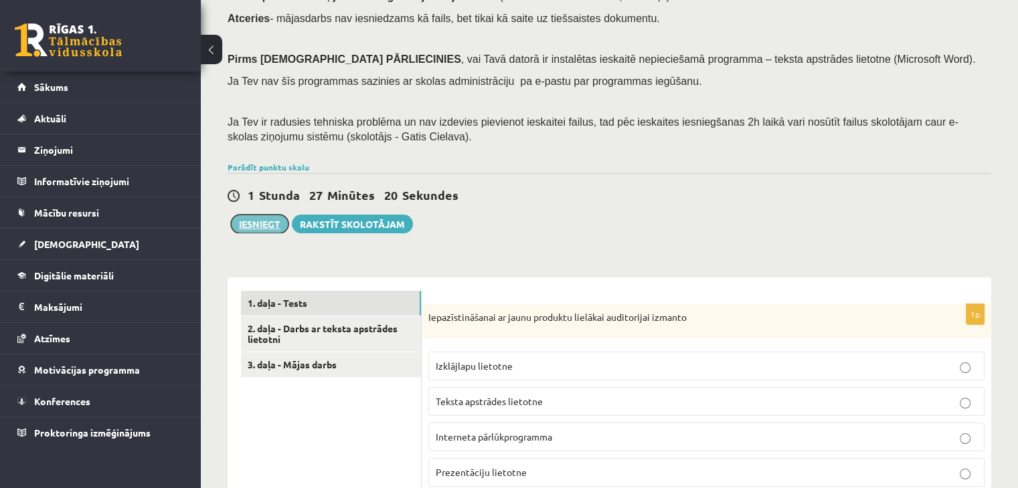
click at [262, 226] on button "Iesniegt" at bounding box center [260, 224] width 58 height 19
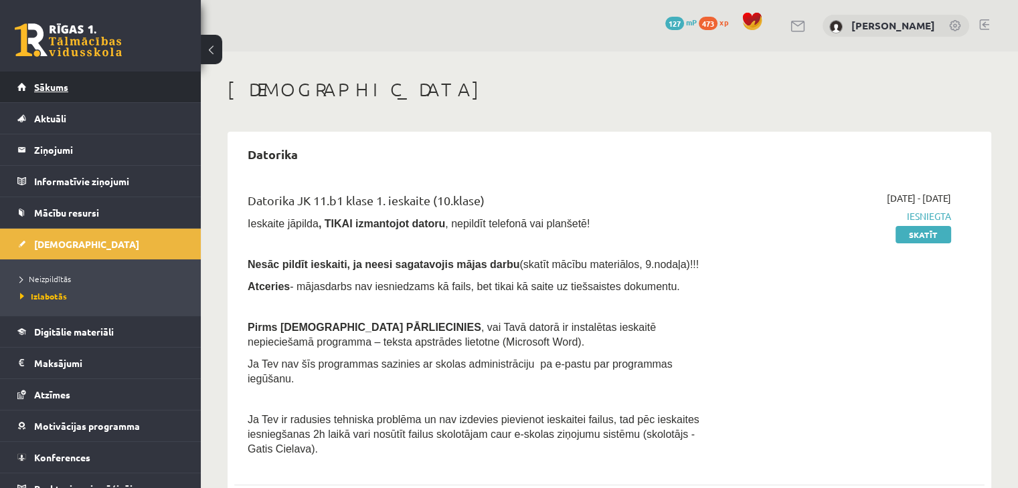
click at [49, 84] on span "Sākums" at bounding box center [51, 87] width 34 height 12
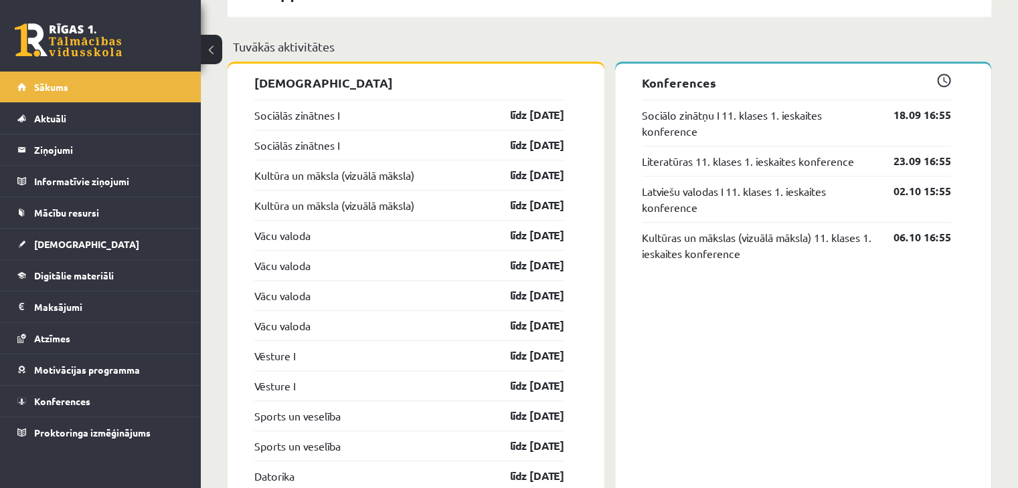
scroll to position [1204, 0]
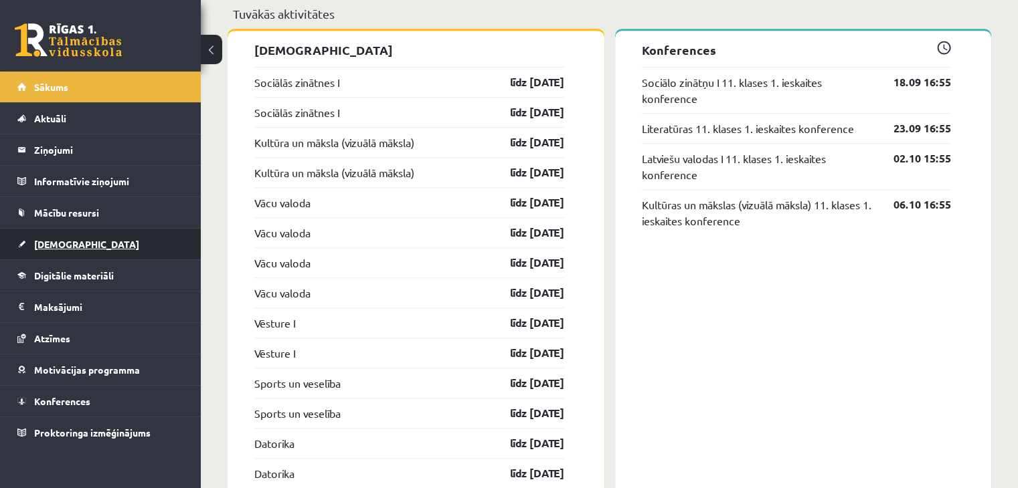
click at [62, 250] on link "[DEMOGRAPHIC_DATA]" at bounding box center [100, 244] width 167 height 31
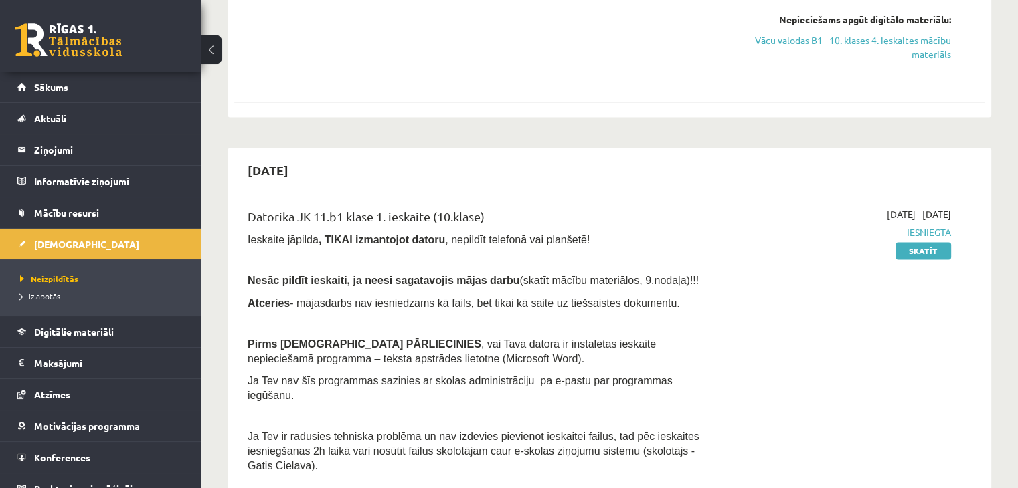
scroll to position [2208, 0]
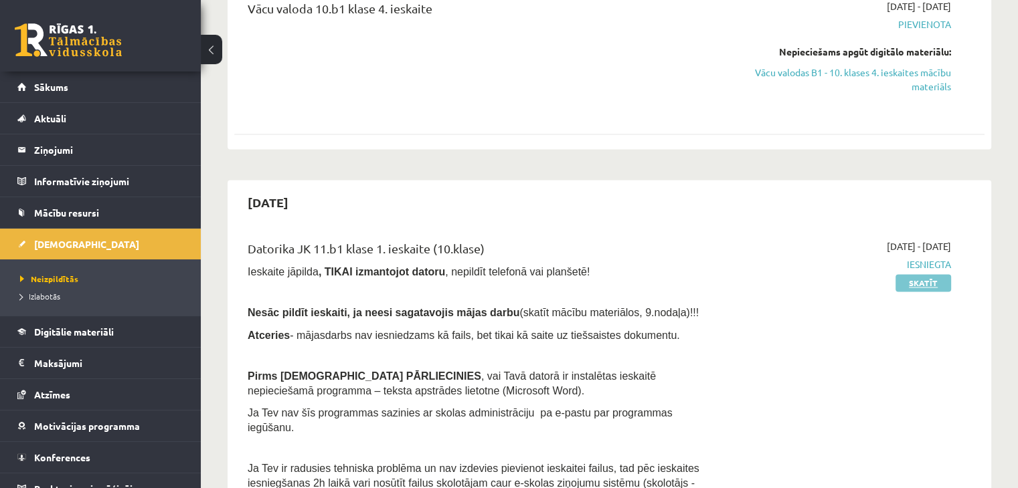
click at [940, 274] on link "Skatīt" at bounding box center [923, 282] width 56 height 17
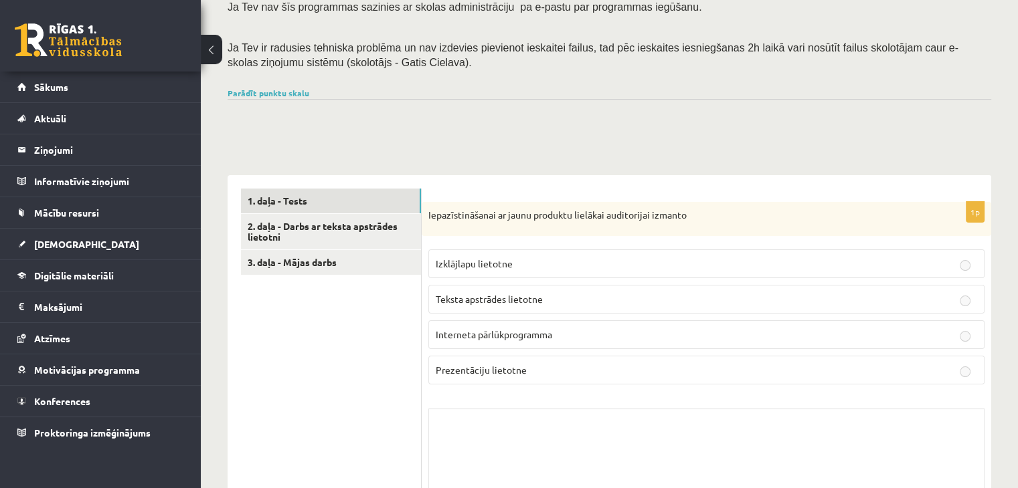
scroll to position [335, 0]
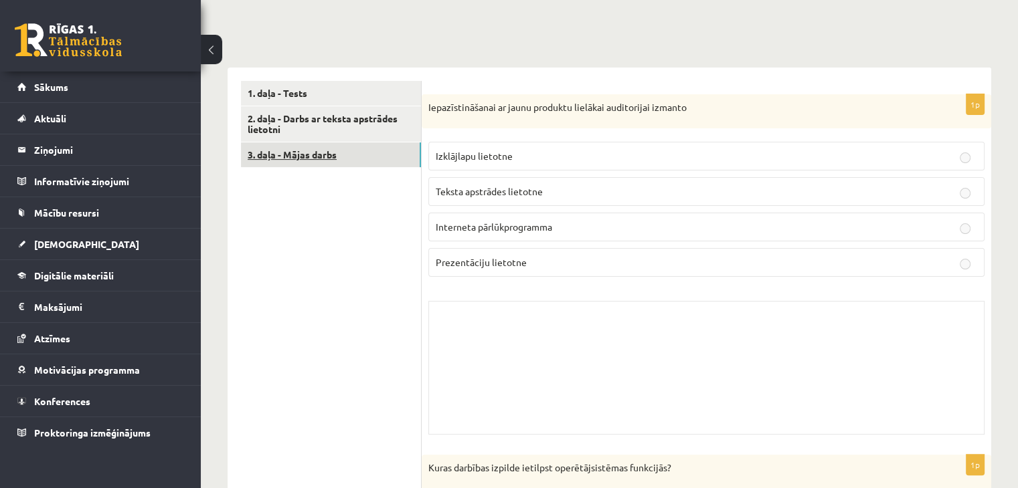
click at [294, 151] on link "3. daļa - Mājas darbs" at bounding box center [331, 155] width 180 height 25
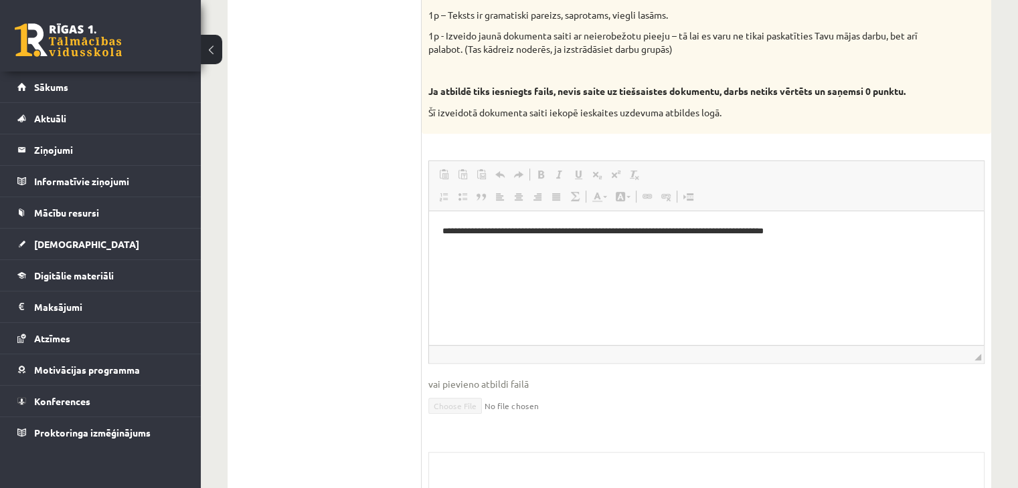
scroll to position [0, 0]
drag, startPoint x: 891, startPoint y: 231, endPoint x: 434, endPoint y: 222, distance: 456.4
click at [434, 222] on html "**********" at bounding box center [706, 231] width 555 height 41
copy p "**********"
click at [374, 199] on ul "1. daļa - Tests 2. daļa - Darbs ar teksta apstrādes lietotni 3. daļa - Mājas da…" at bounding box center [331, 135] width 181 height 913
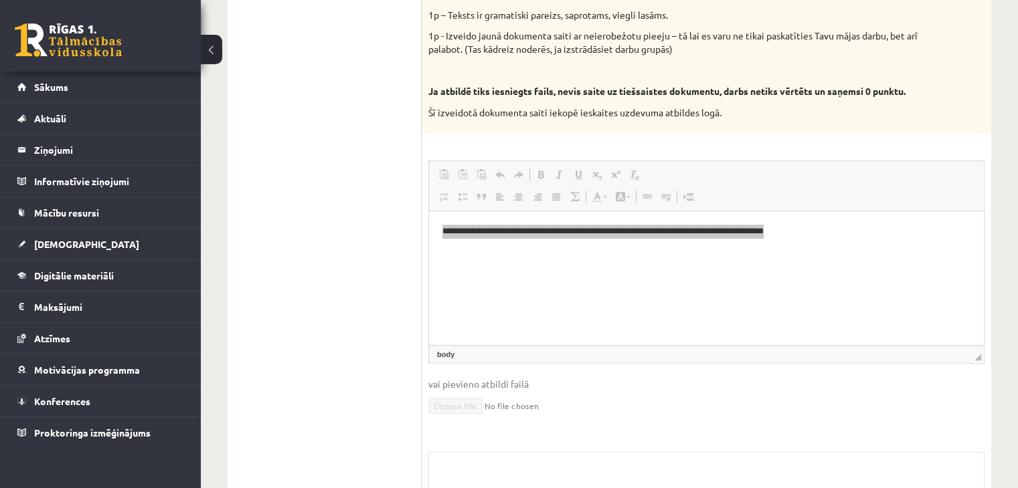
scroll to position [468, 0]
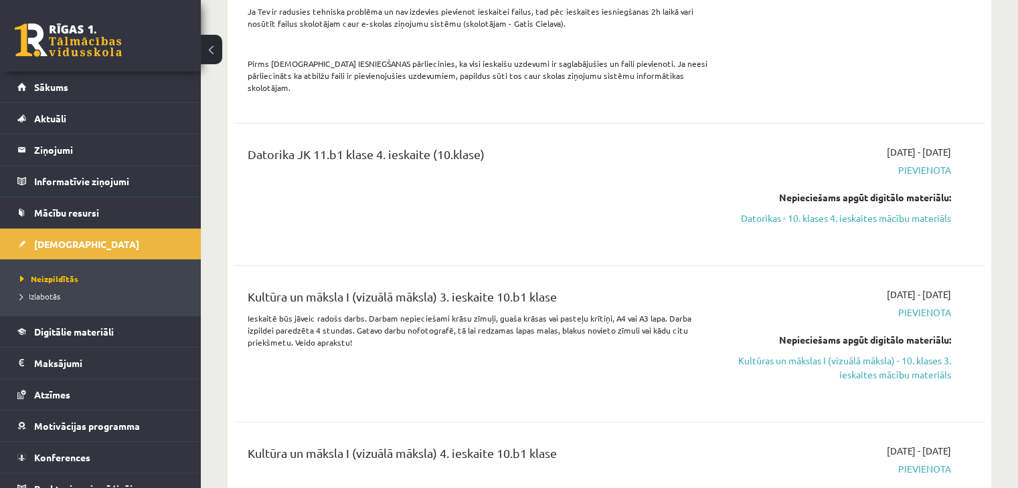
scroll to position [3145, 0]
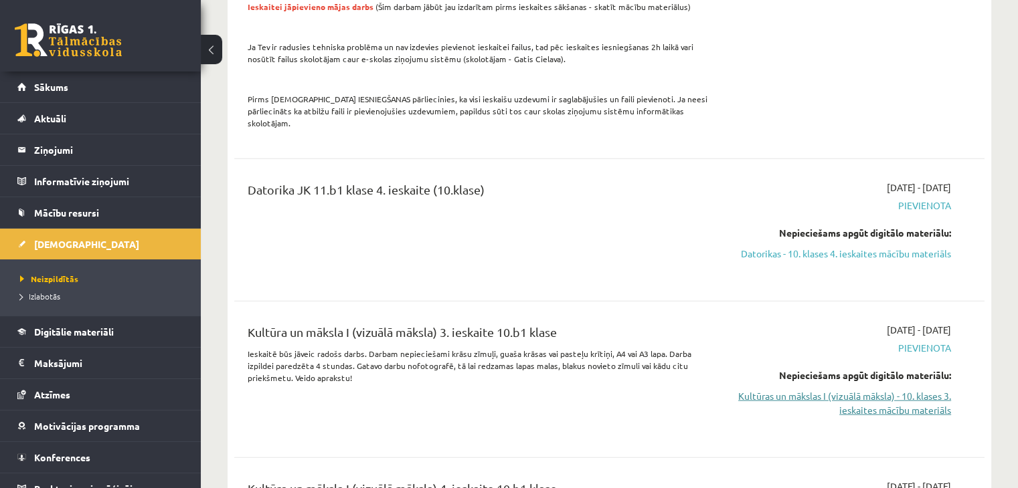
click at [772, 389] on link "Kultūras un mākslas I (vizuālā māksla) - 10. klases 3. ieskaites mācību materiā…" at bounding box center [840, 403] width 221 height 28
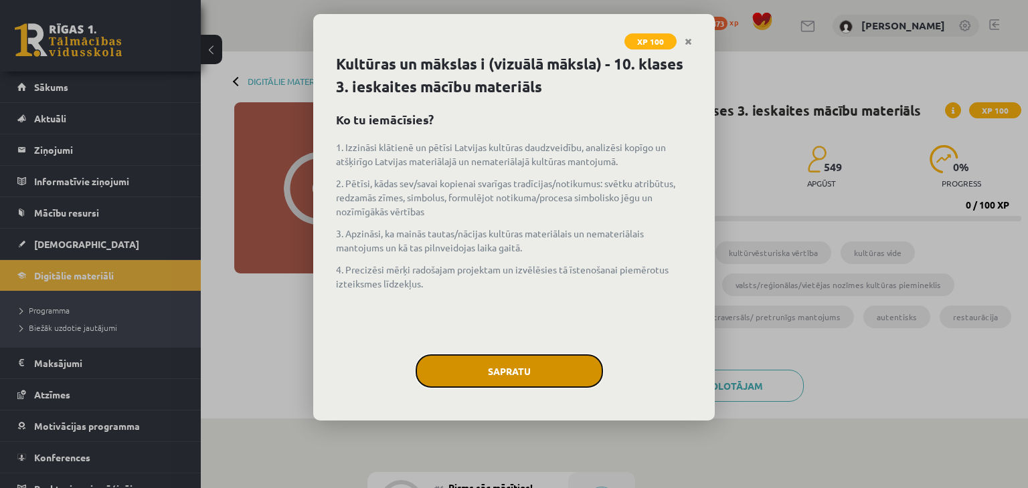
click at [498, 369] on button "Sapratu" at bounding box center [509, 371] width 187 height 33
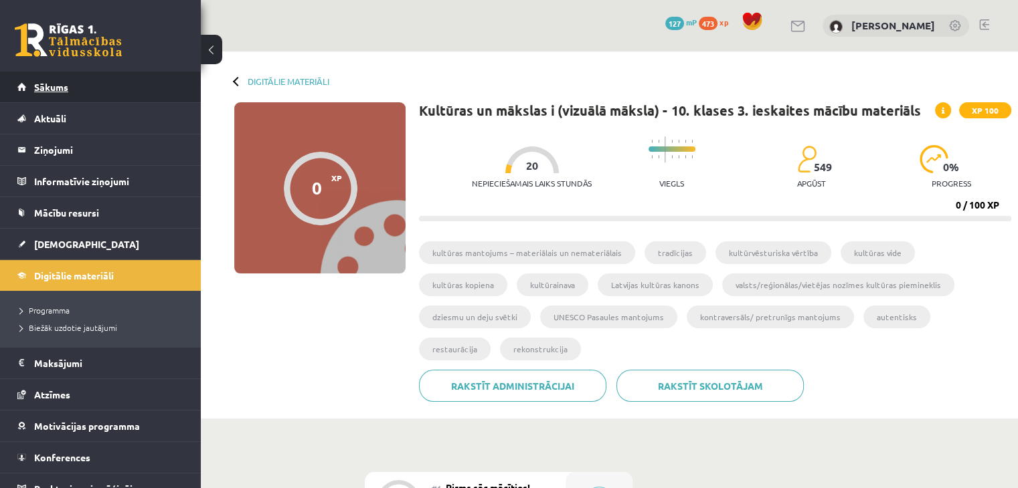
click at [50, 94] on link "Sākums" at bounding box center [100, 87] width 167 height 31
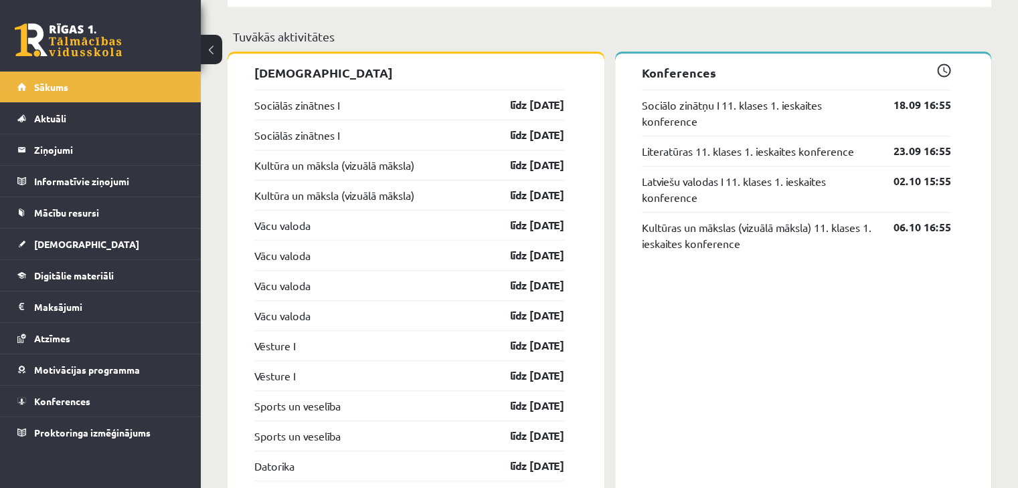
scroll to position [1204, 0]
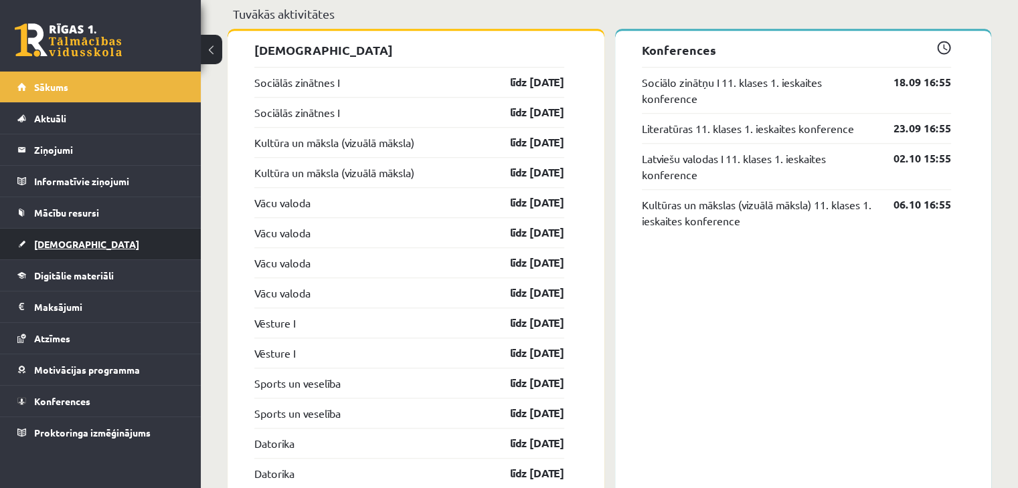
click at [39, 248] on link "[DEMOGRAPHIC_DATA]" at bounding box center [100, 244] width 167 height 31
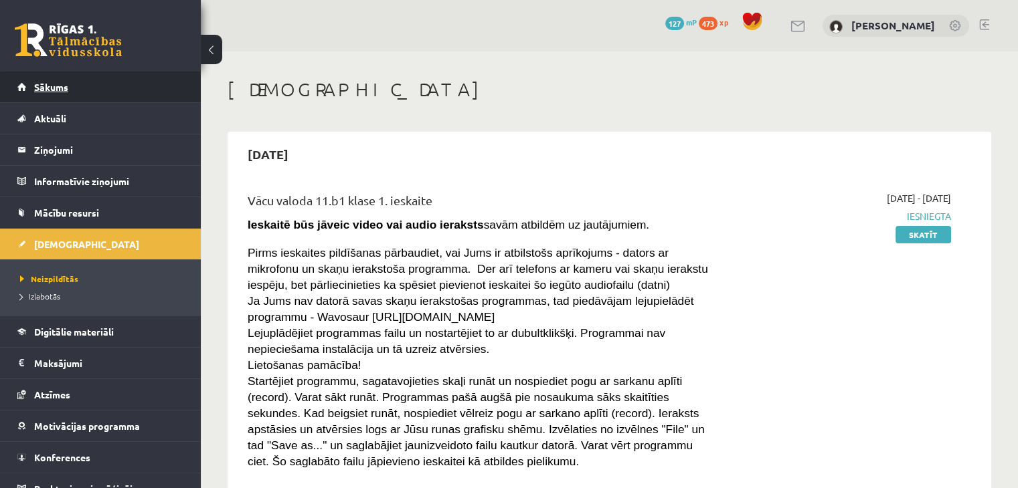
click at [56, 87] on span "Sākums" at bounding box center [51, 87] width 34 height 12
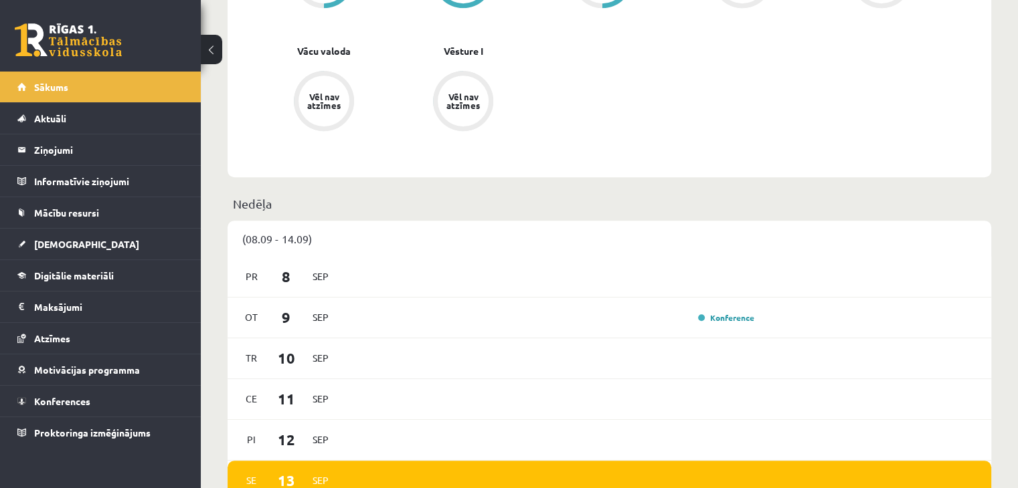
scroll to position [713, 0]
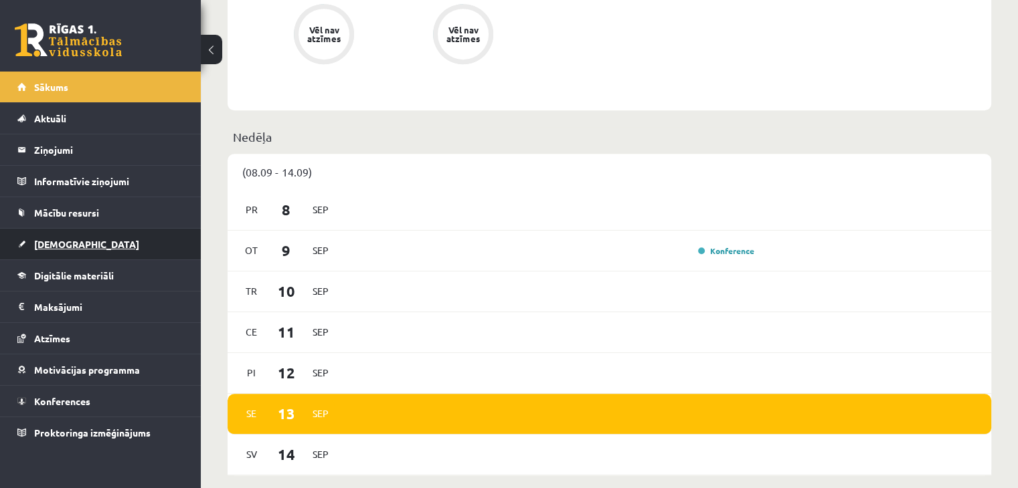
click at [61, 244] on span "[DEMOGRAPHIC_DATA]" at bounding box center [86, 244] width 105 height 12
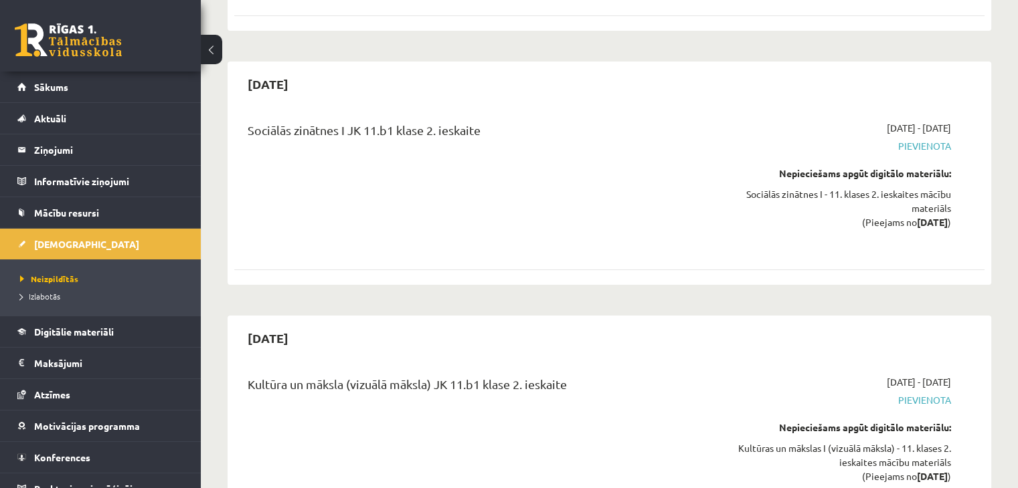
scroll to position [4996, 0]
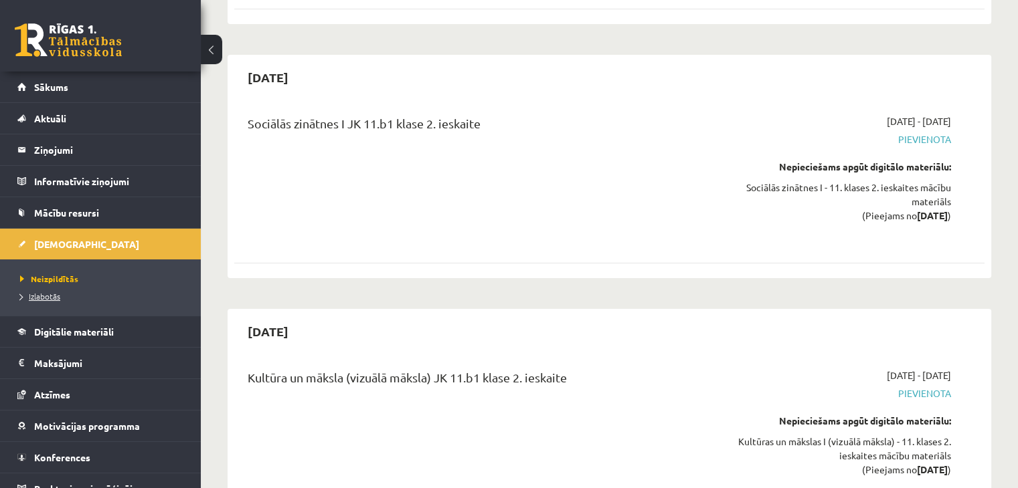
click at [54, 299] on span "Izlabotās" at bounding box center [40, 296] width 40 height 11
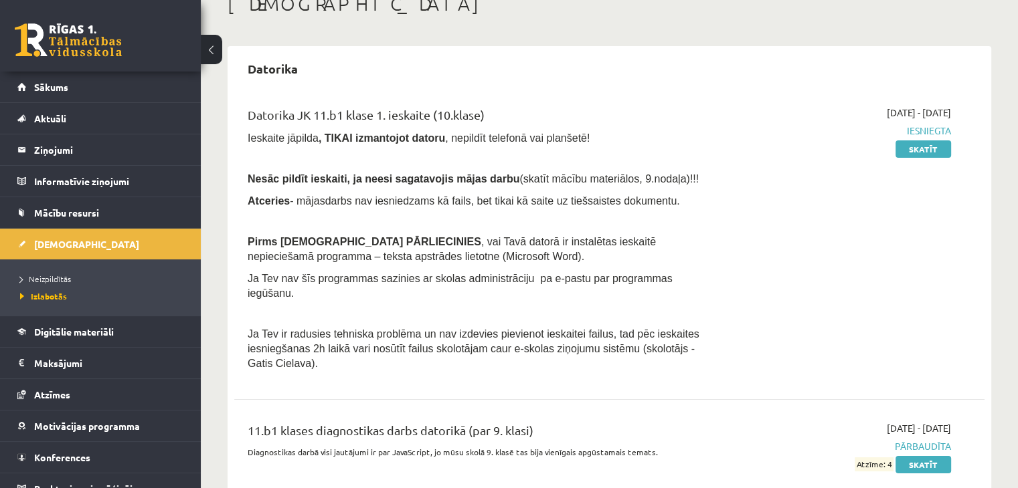
scroll to position [76, 0]
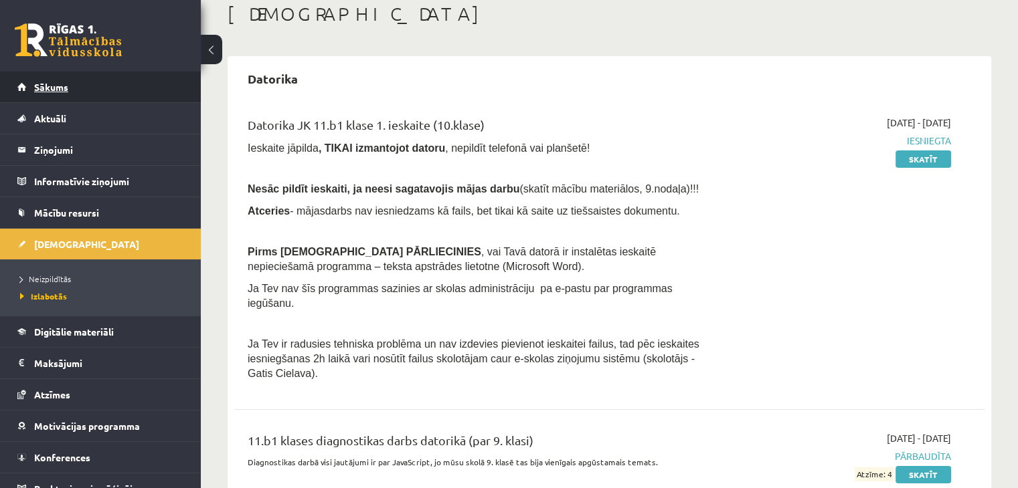
click at [37, 90] on span "Sākums" at bounding box center [51, 87] width 34 height 12
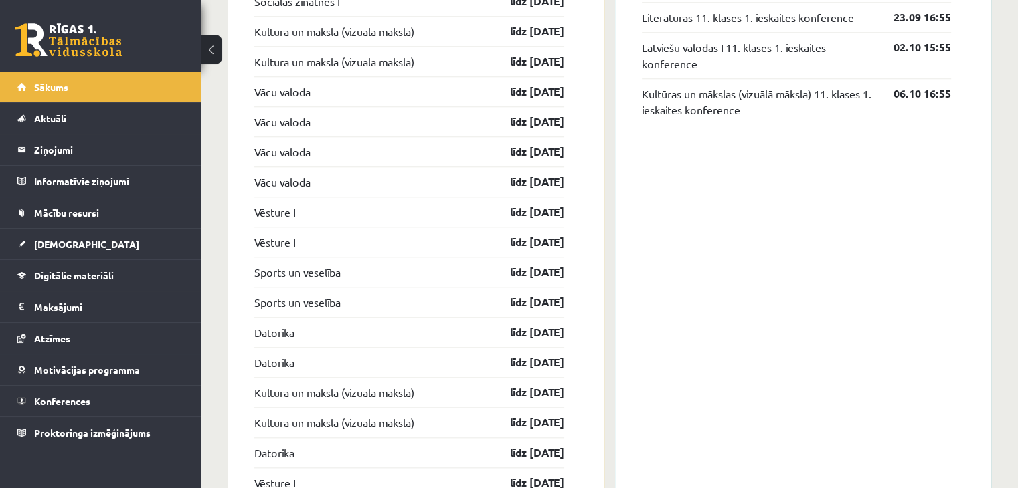
scroll to position [1182, 0]
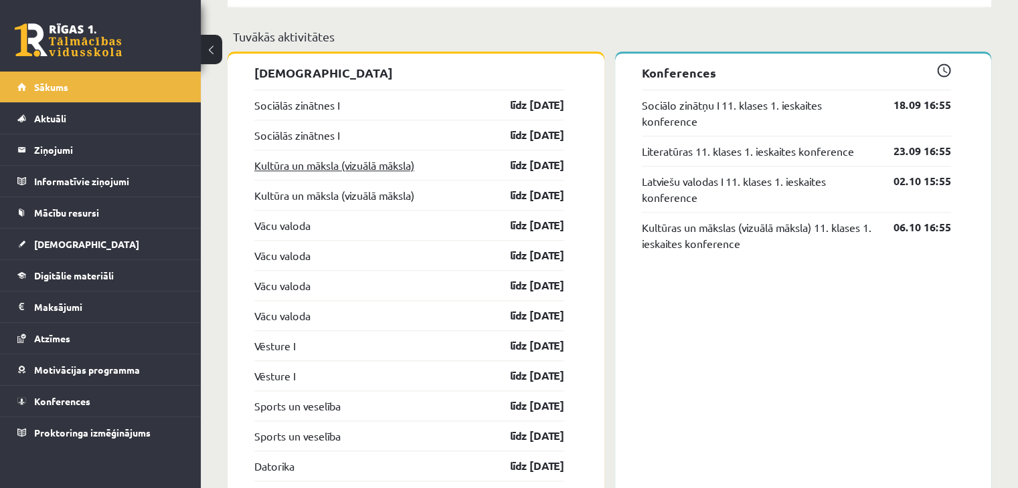
click at [393, 166] on link "Kultūra un māksla (vizuālā māksla)" at bounding box center [334, 165] width 160 height 16
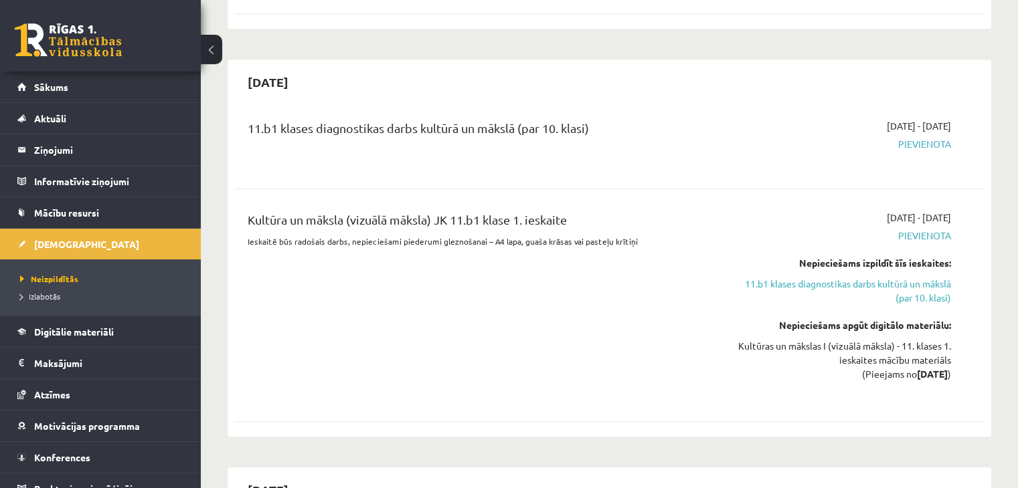
scroll to position [1004, 0]
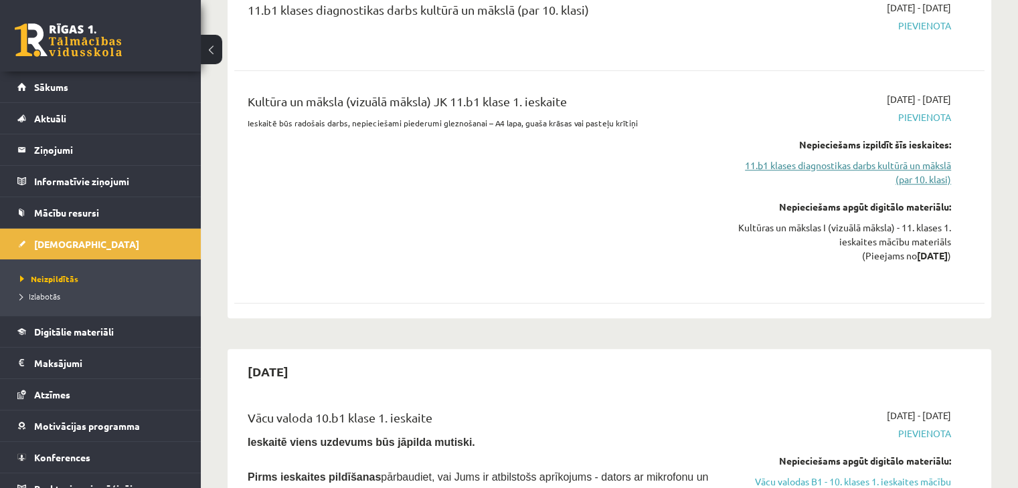
click at [921, 167] on link "11.b1 klases diagnostikas darbs kultūrā un mākslā (par 10. klasi)" at bounding box center [840, 173] width 221 height 28
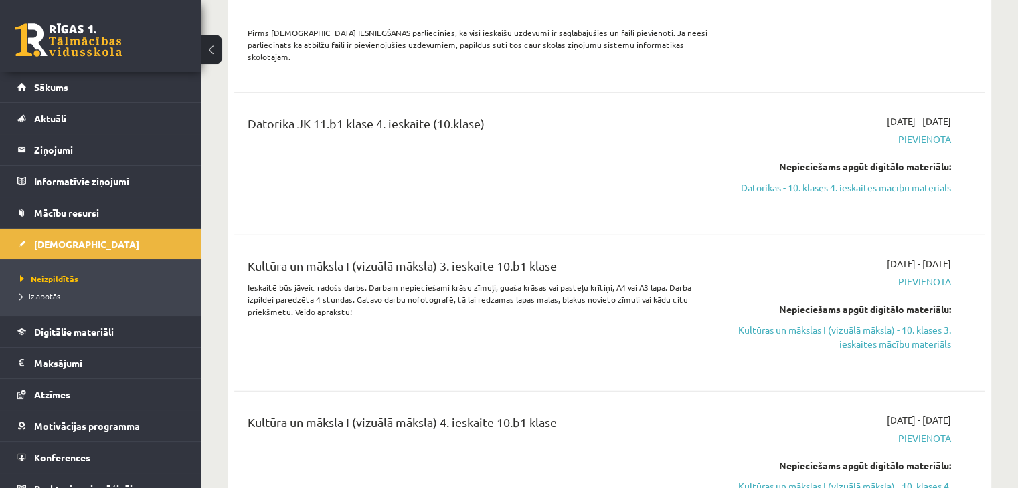
scroll to position [3132, 0]
